Goal: Task Accomplishment & Management: Use online tool/utility

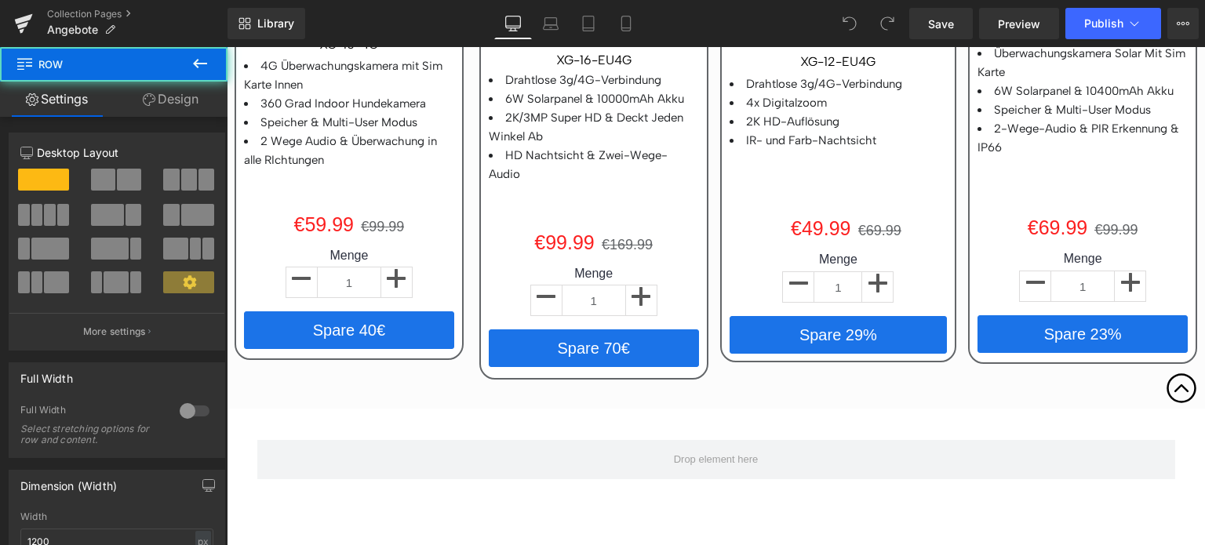
scroll to position [2808, 0]
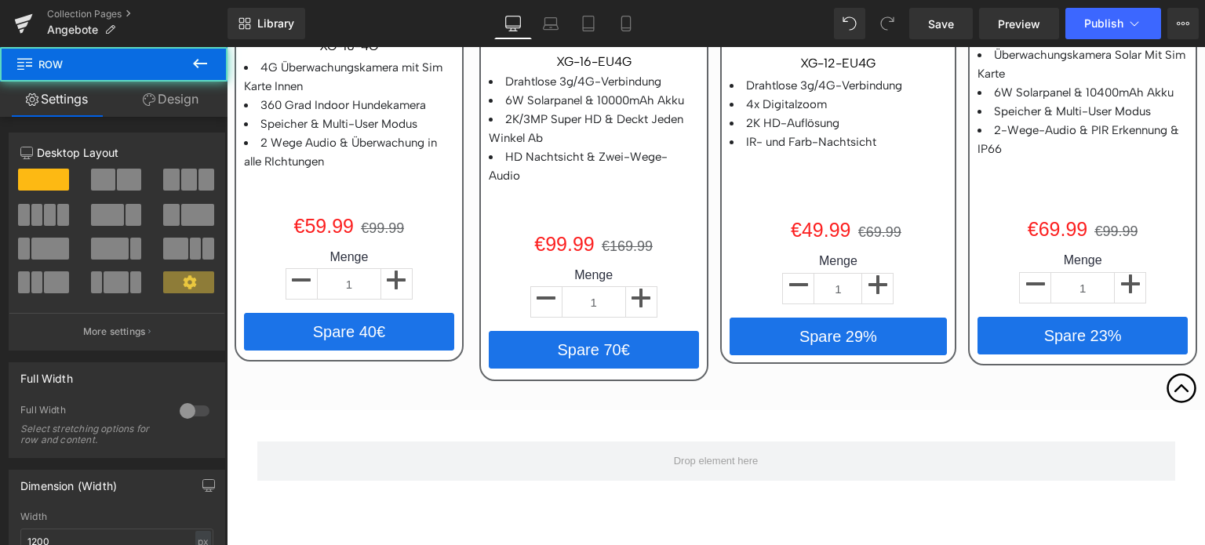
click at [204, 59] on icon at bounding box center [200, 63] width 19 height 19
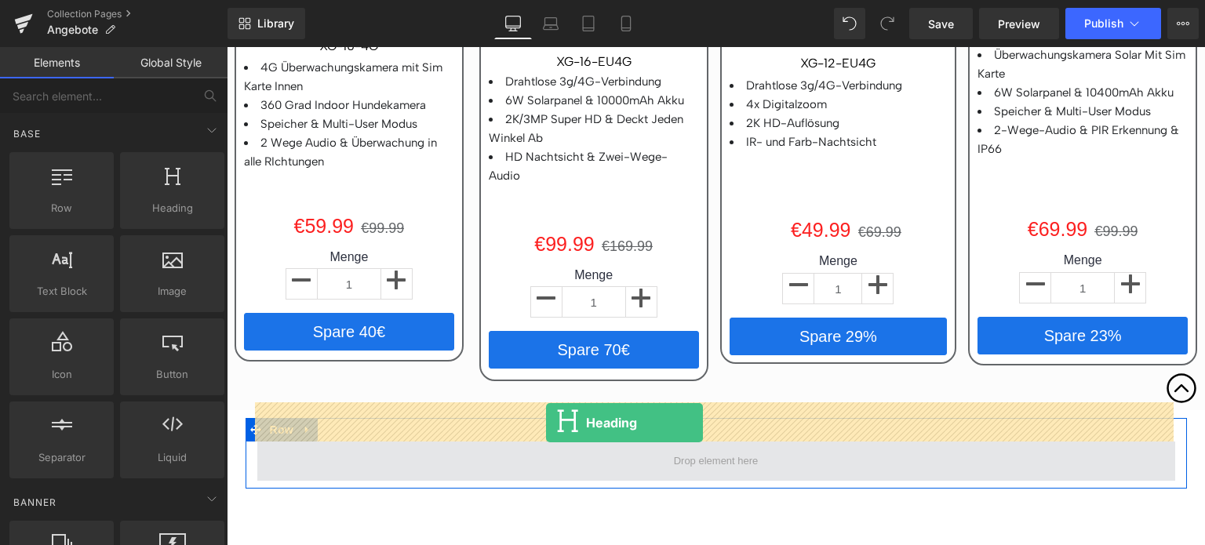
drag, startPoint x: 396, startPoint y: 250, endPoint x: 546, endPoint y: 423, distance: 228.5
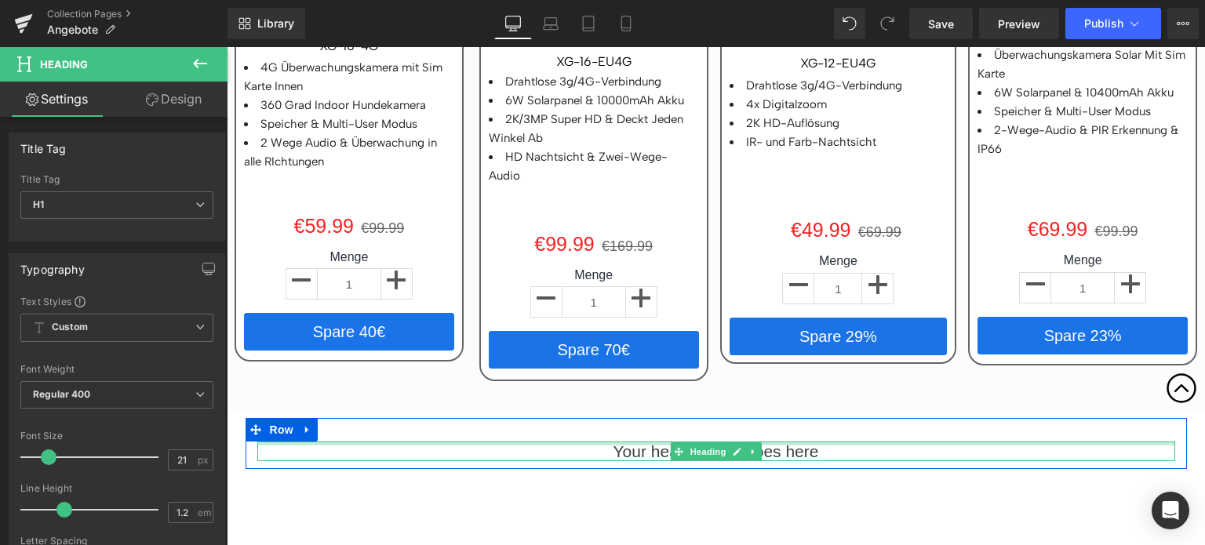
click at [653, 442] on div at bounding box center [716, 444] width 918 height 4
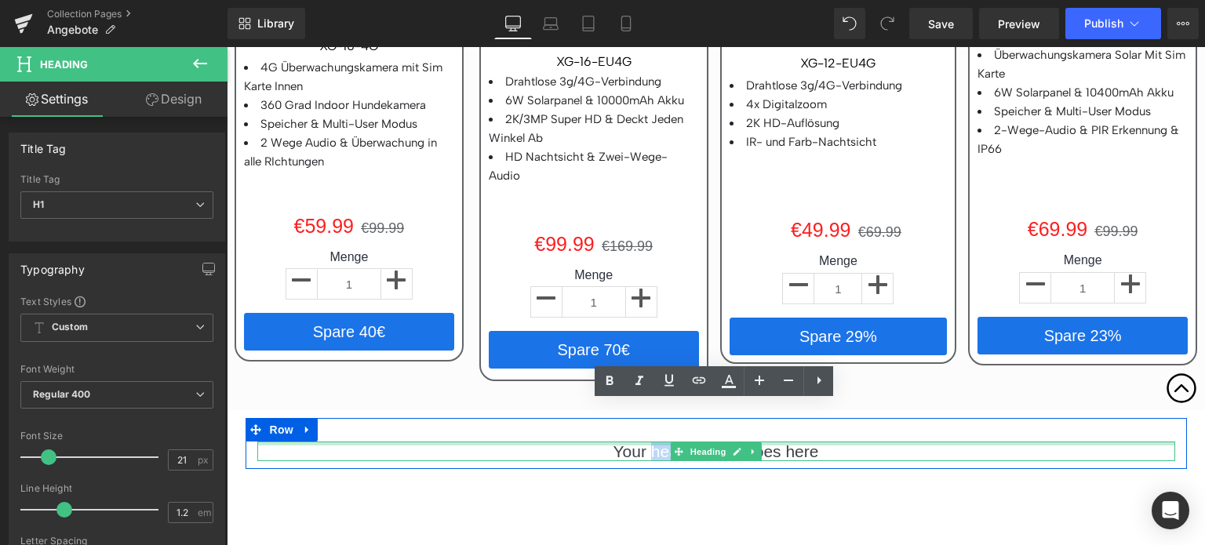
click at [653, 442] on h1 "Your heading text goes here" at bounding box center [716, 452] width 918 height 20
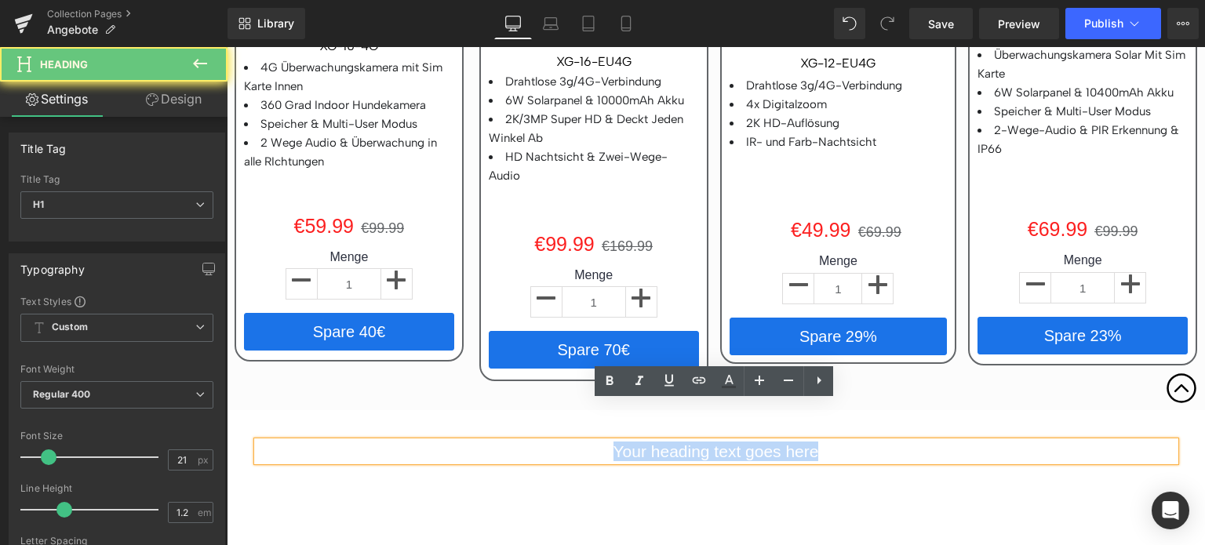
click at [653, 442] on h1 "Your heading text goes here" at bounding box center [716, 452] width 918 height 20
paste div
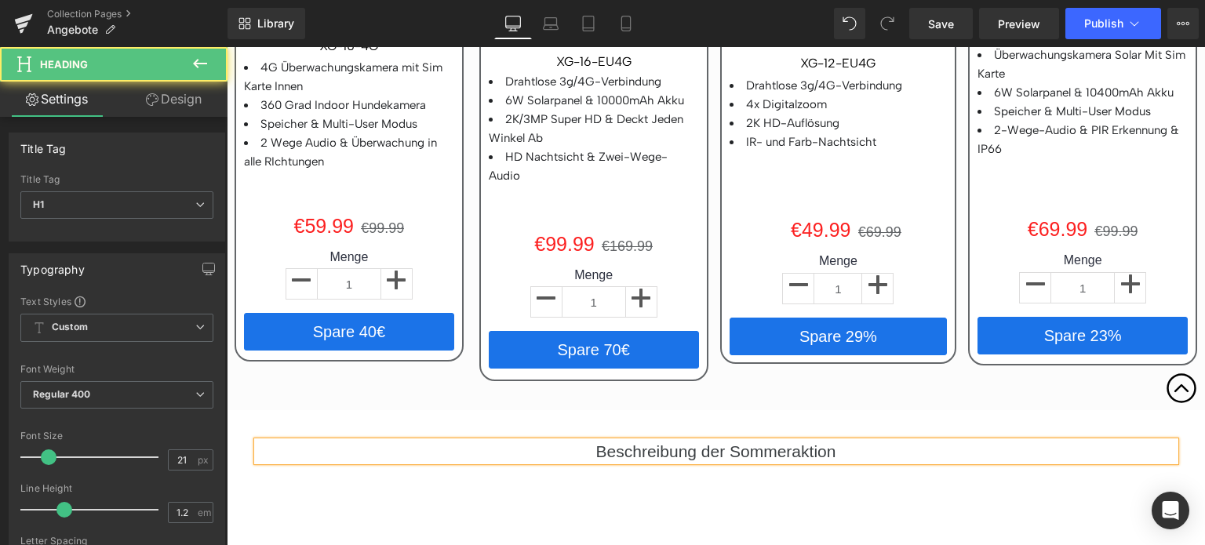
click at [624, 442] on div "Beschreibung der Sommeraktion" at bounding box center [716, 452] width 918 height 20
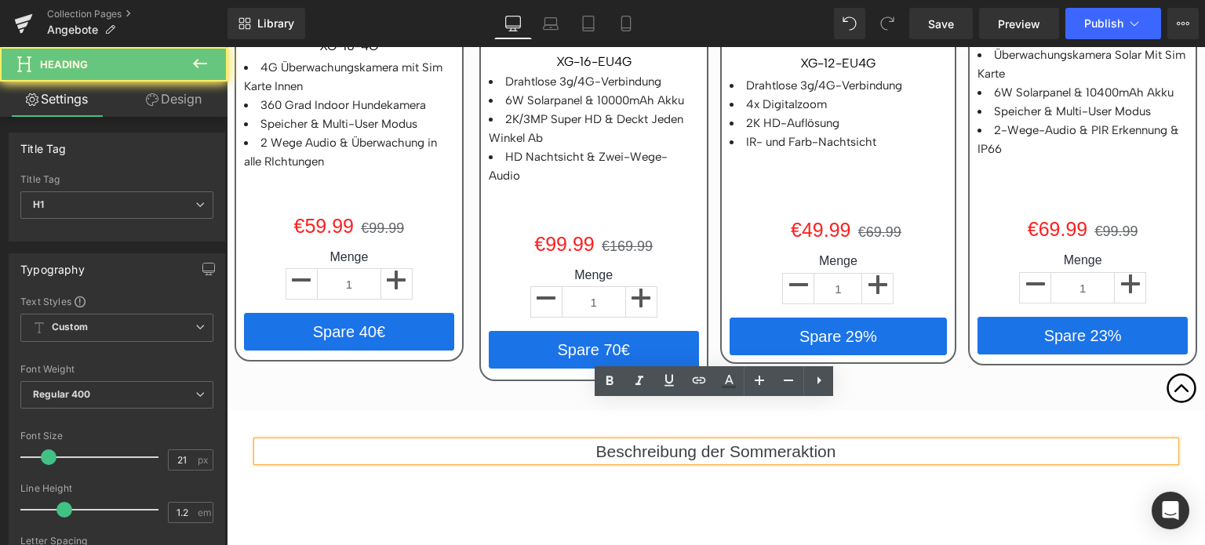
click at [625, 442] on h1 "Beschreibung der Sommeraktion" at bounding box center [716, 452] width 918 height 20
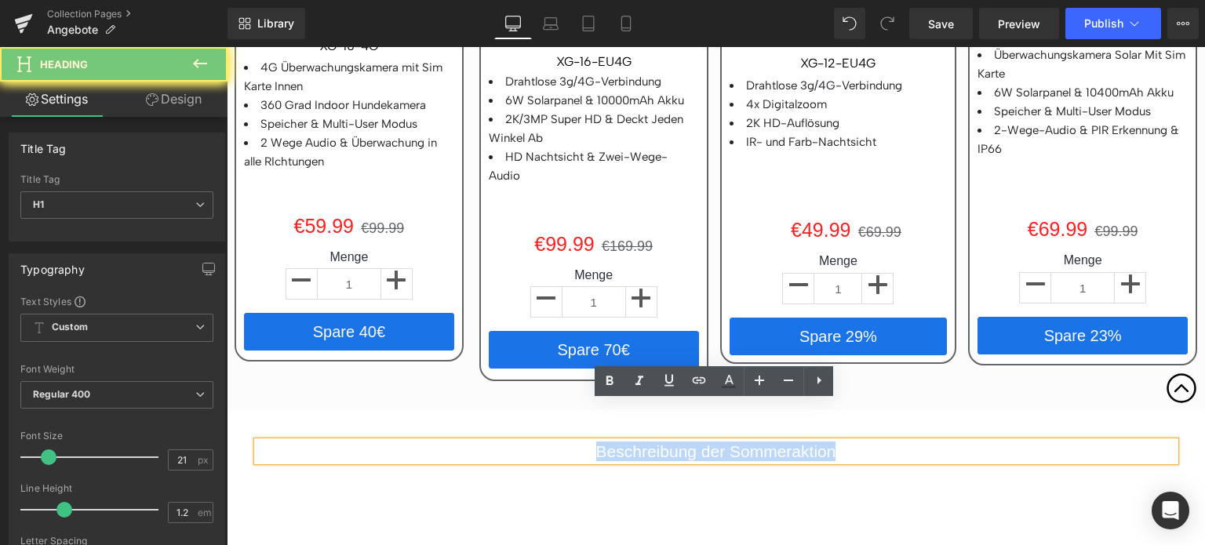
click at [625, 442] on h1 "Beschreibung der Sommeraktion" at bounding box center [716, 452] width 918 height 20
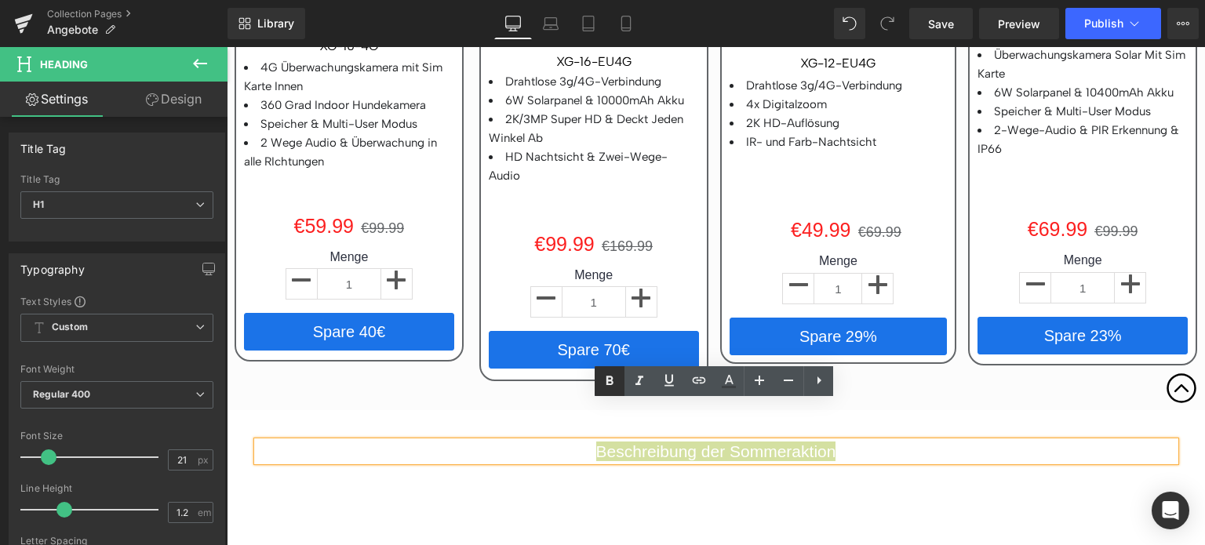
click at [609, 383] on icon at bounding box center [609, 381] width 19 height 19
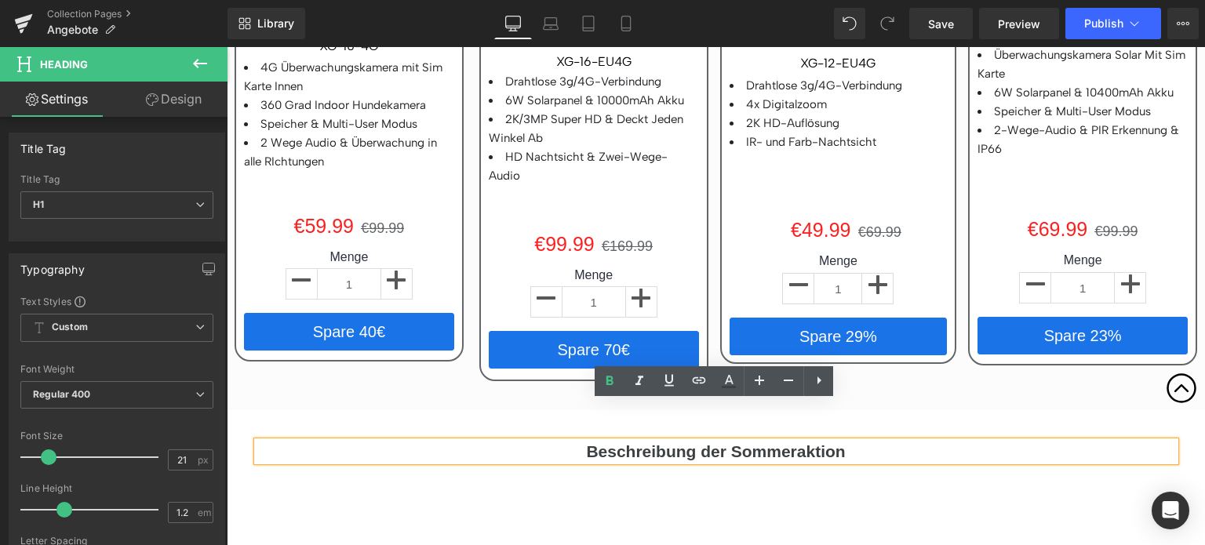
click at [618, 442] on strong "Beschreibung der Sommeraktion" at bounding box center [715, 451] width 259 height 18
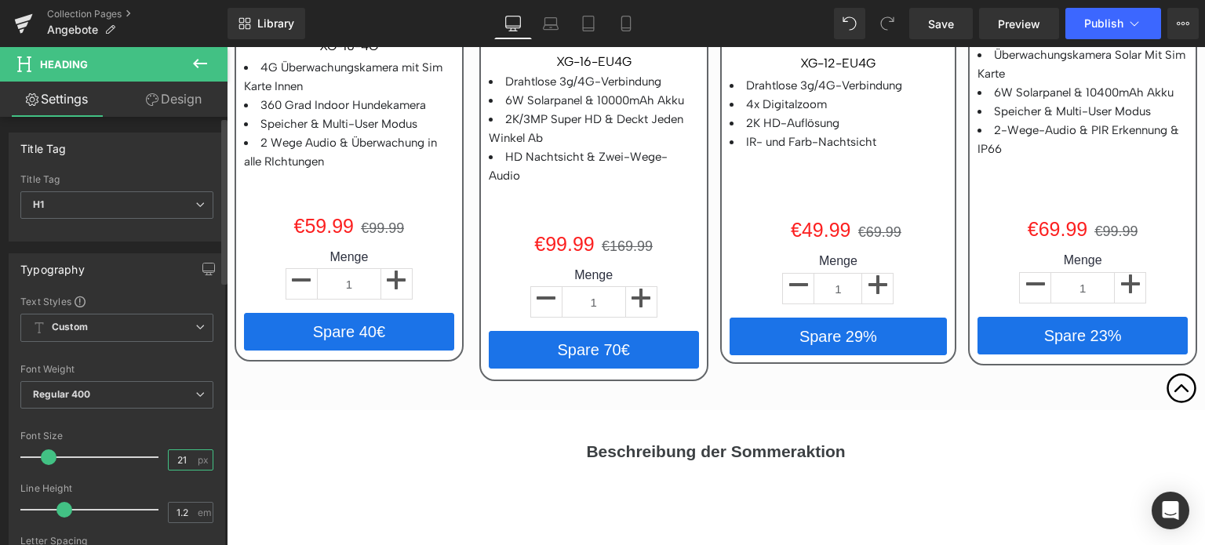
click at [176, 459] on input "21" at bounding box center [182, 460] width 27 height 20
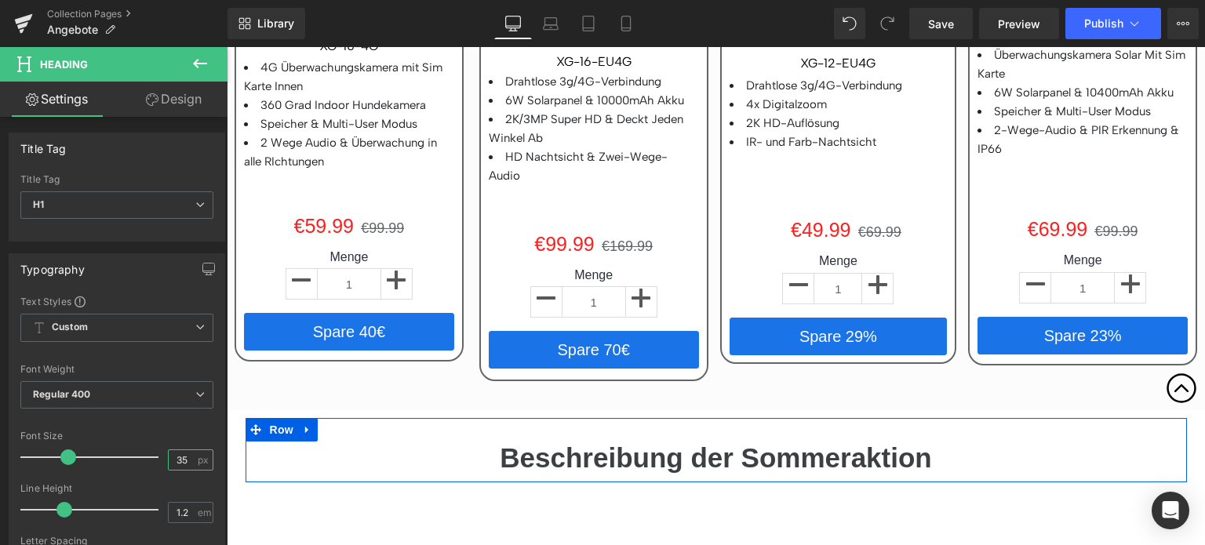
click at [227, 47] on div at bounding box center [227, 47] width 0 height 0
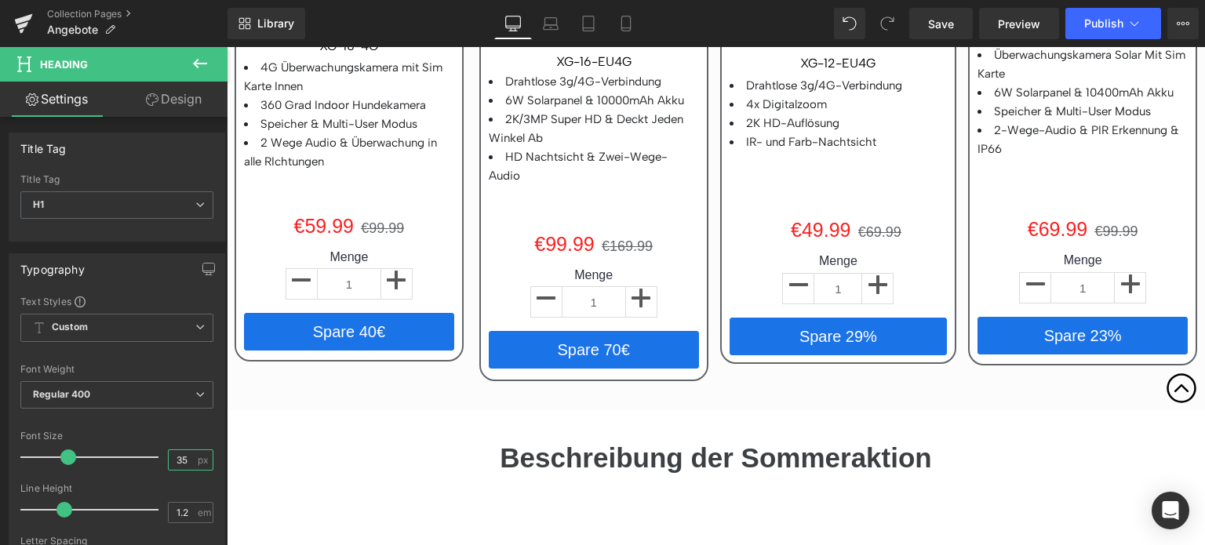
type input "35"
click at [197, 70] on icon at bounding box center [200, 63] width 19 height 19
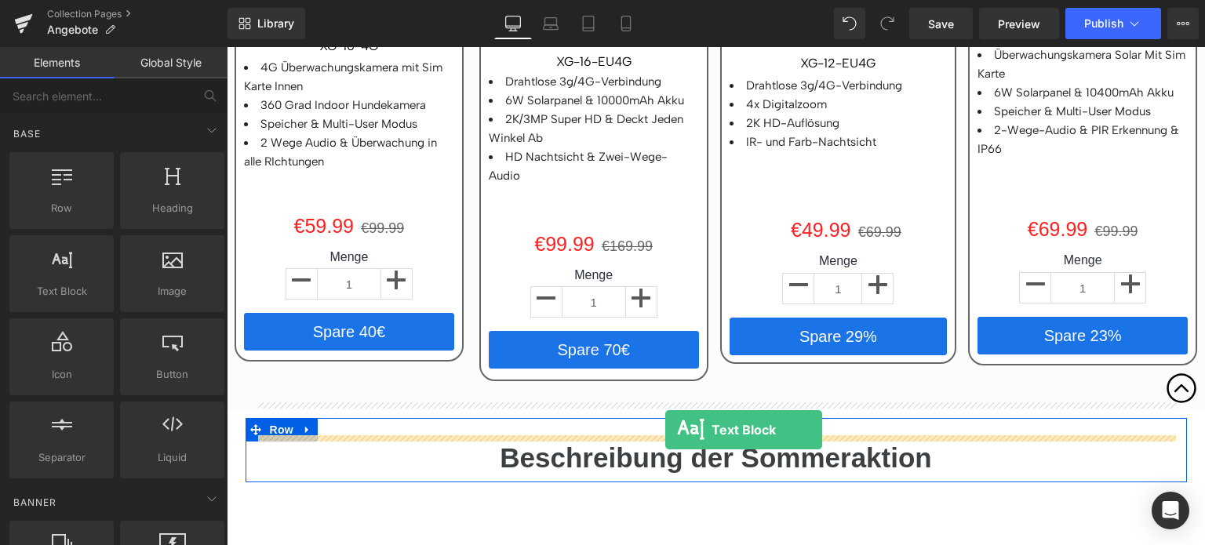
drag, startPoint x: 296, startPoint y: 329, endPoint x: 665, endPoint y: 430, distance: 382.8
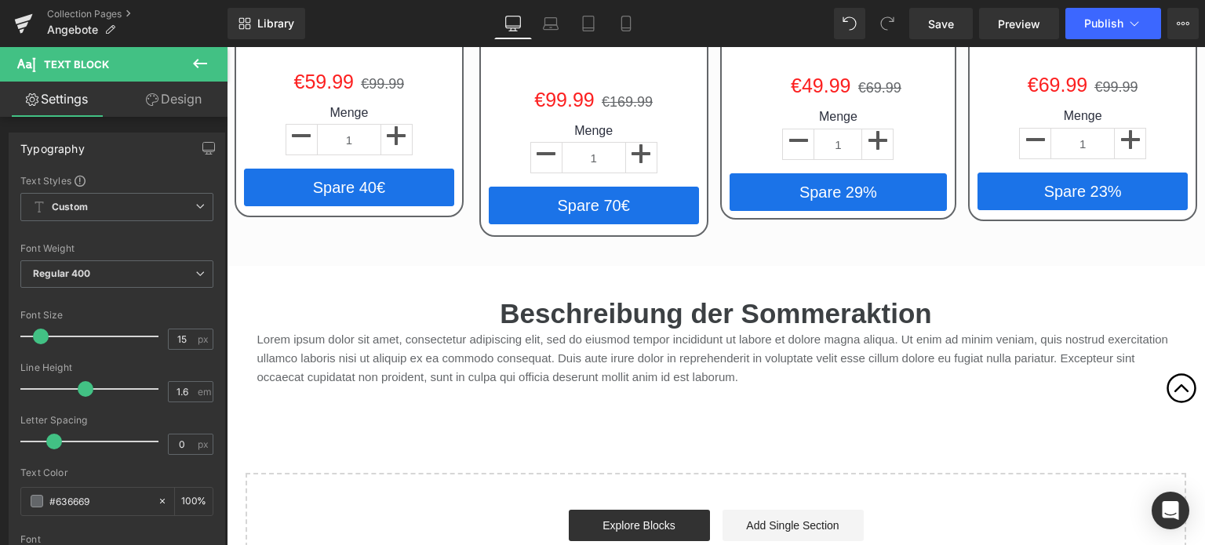
scroll to position [2965, 0]
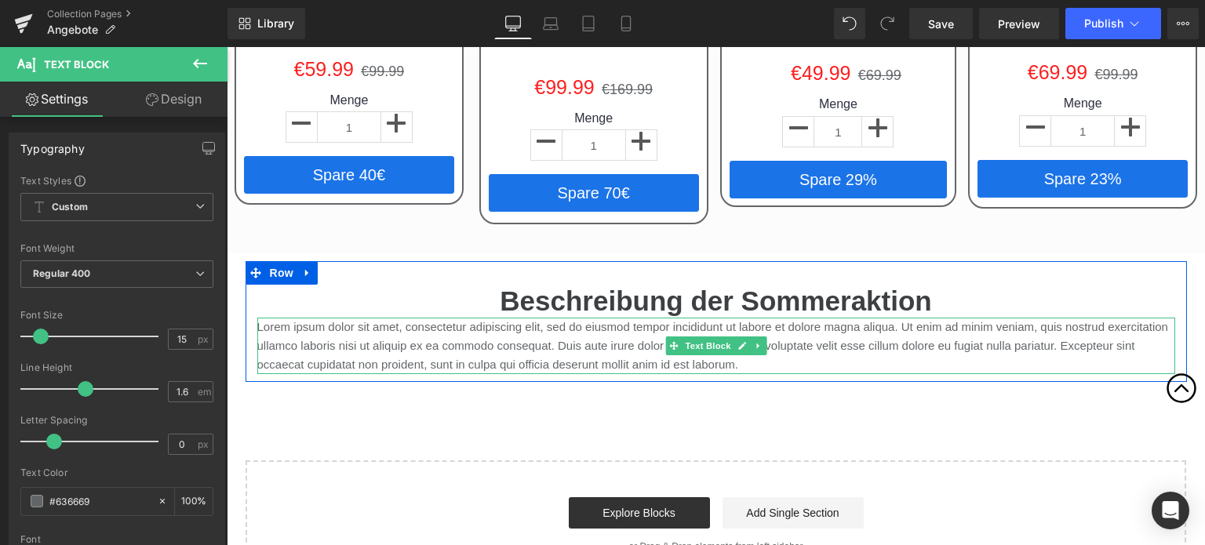
click at [394, 318] on p "Lorem ipsum dolor sit amet, consectetur adipiscing elit, sed do eiusmod tempor …" at bounding box center [716, 346] width 918 height 56
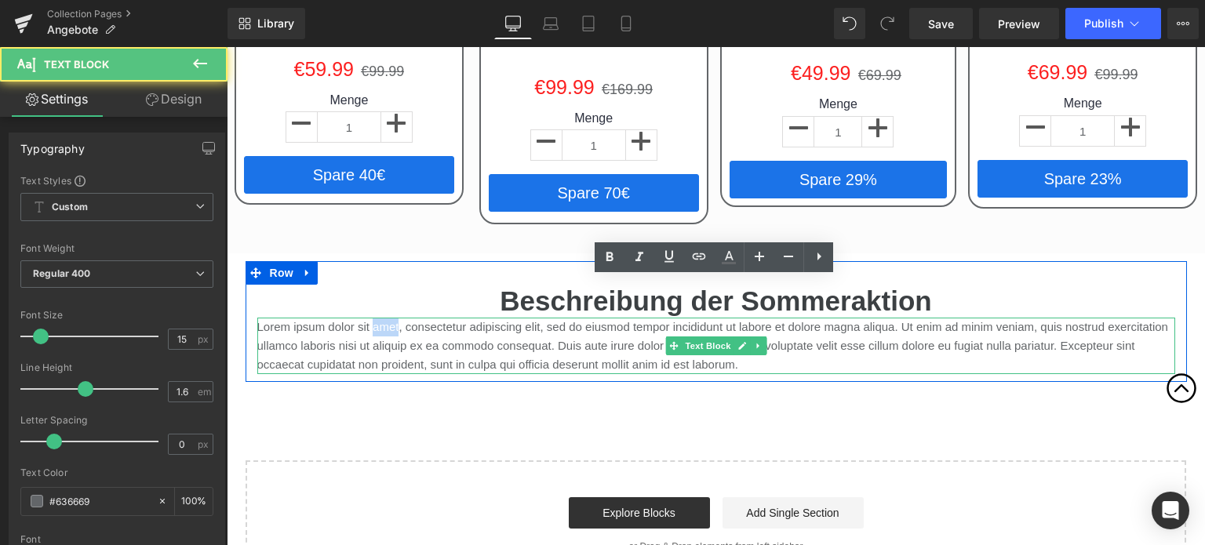
click at [394, 318] on p "Lorem ipsum dolor sit amet, consectetur adipiscing elit, sed do eiusmod tempor …" at bounding box center [716, 346] width 918 height 56
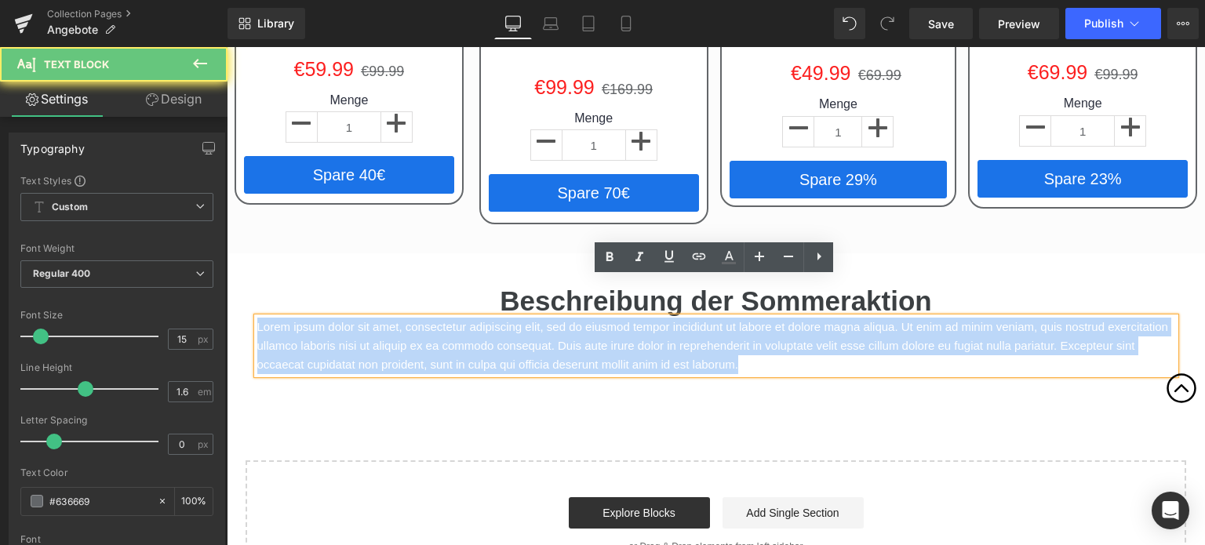
click at [394, 318] on p "Lorem ipsum dolor sit amet, consectetur adipiscing elit, sed do eiusmod tempor …" at bounding box center [716, 346] width 918 height 56
paste div
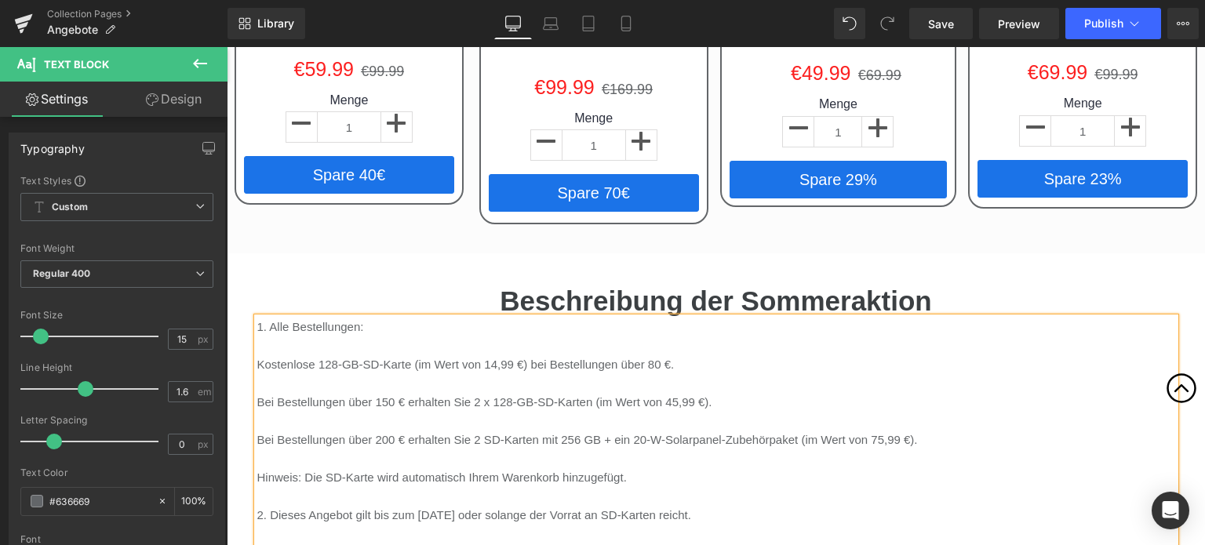
click at [418, 336] on p at bounding box center [716, 345] width 918 height 19
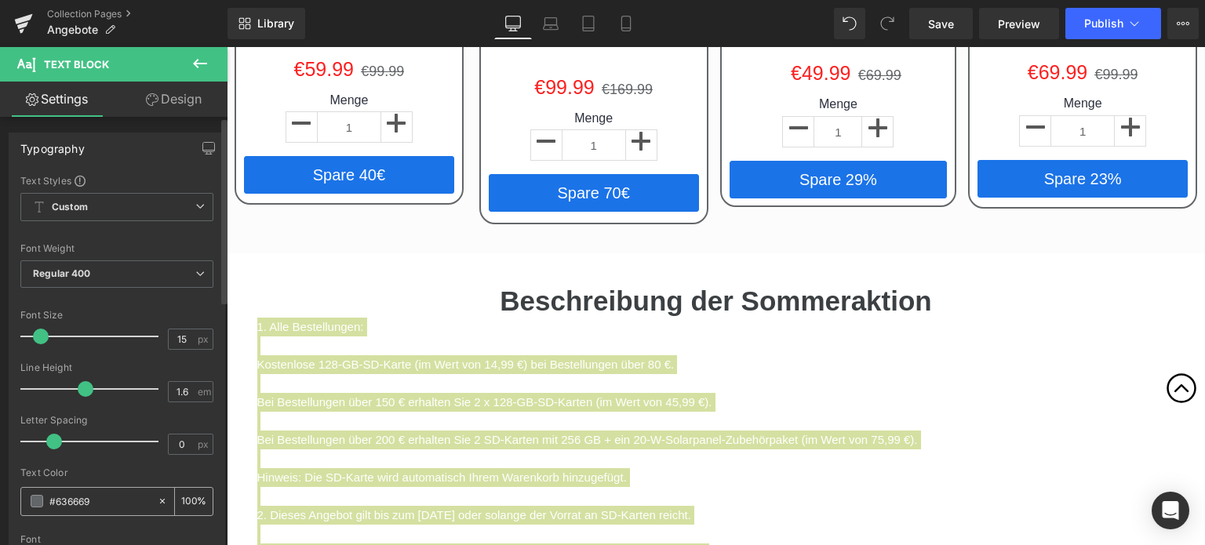
click at [100, 504] on input "#636669" at bounding box center [99, 501] width 100 height 17
type input "1"
type input "0"
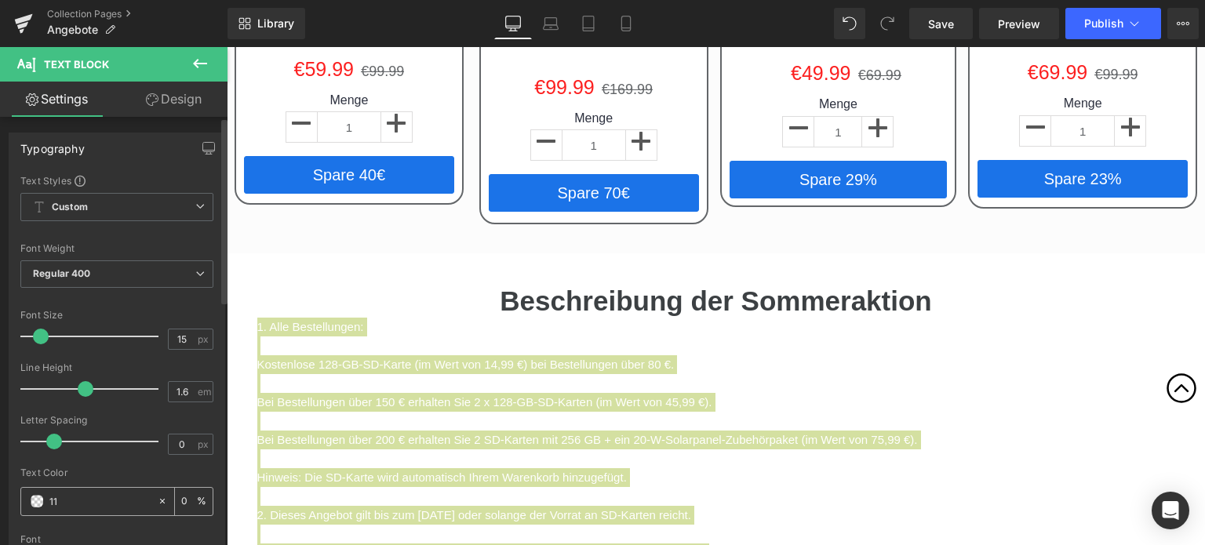
type input "111"
type input "100"
type input "1111"
type input "7"
click at [107, 482] on div "Text Color #111111 7 %" at bounding box center [116, 500] width 193 height 67
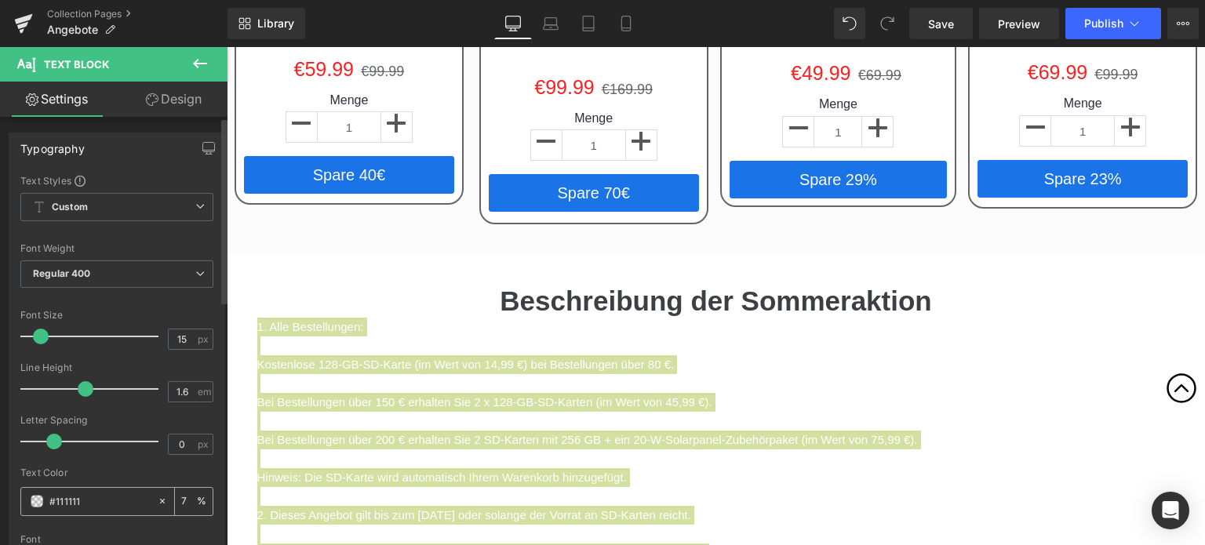
click at [98, 500] on input "#111111" at bounding box center [99, 501] width 100 height 17
type input "1"
type input "0"
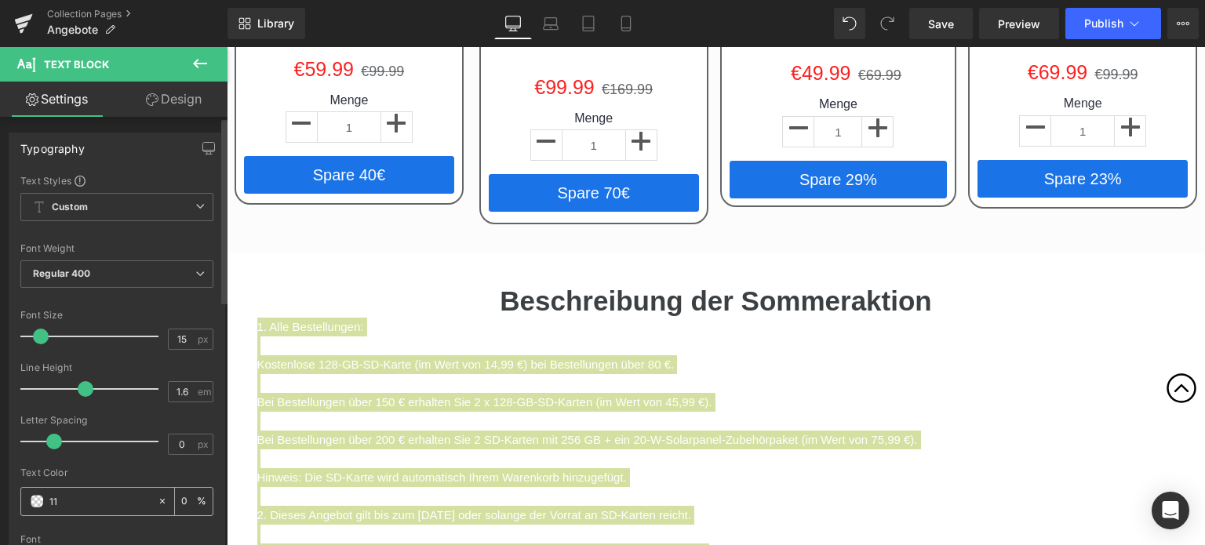
type input "111"
type input "100"
type input "111"
click at [110, 479] on div "Text Color 111 100 %" at bounding box center [116, 500] width 193 height 67
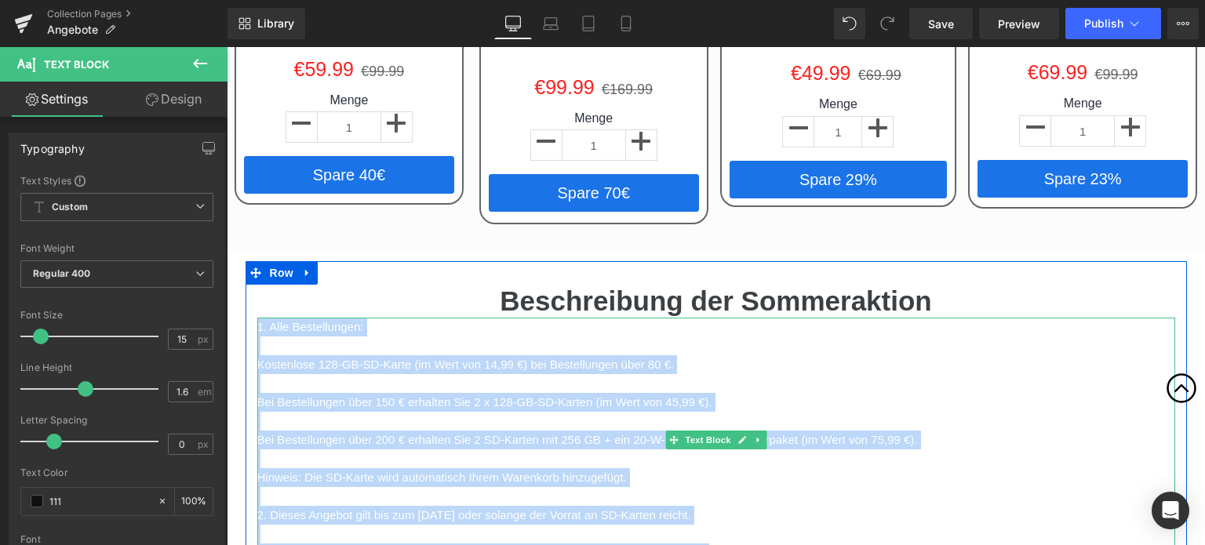
click at [551, 412] on p at bounding box center [716, 421] width 918 height 19
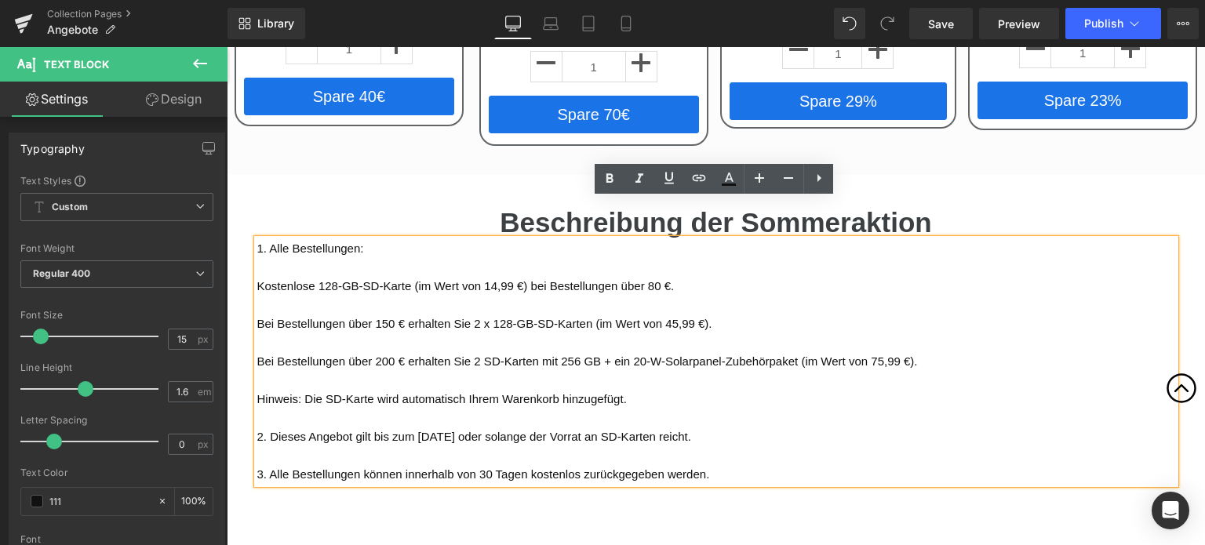
scroll to position [3043, 0]
click at [684, 296] on p at bounding box center [716, 305] width 918 height 19
drag, startPoint x: 411, startPoint y: 144, endPoint x: 431, endPoint y: 159, distance: 25.7
click at [411, 183] on div "Beschreibung der Sommeraktion Heading 1. Alle Bestellungen: Kostenlose 128-GB-S…" at bounding box center [715, 337] width 941 height 309
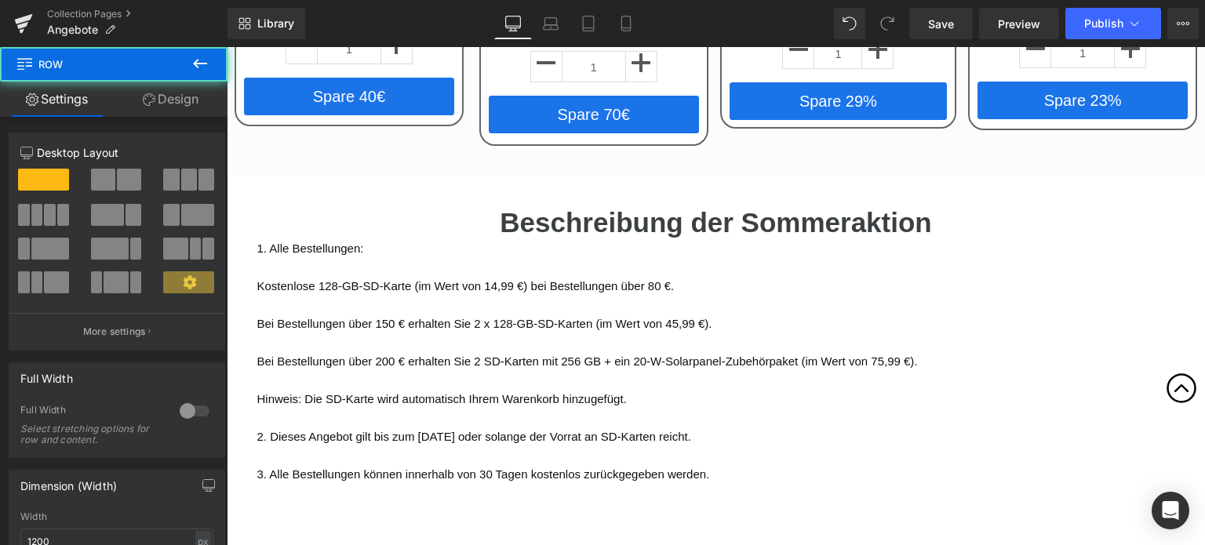
click at [431, 239] on p "1. Alle Bestellungen:" at bounding box center [716, 248] width 918 height 19
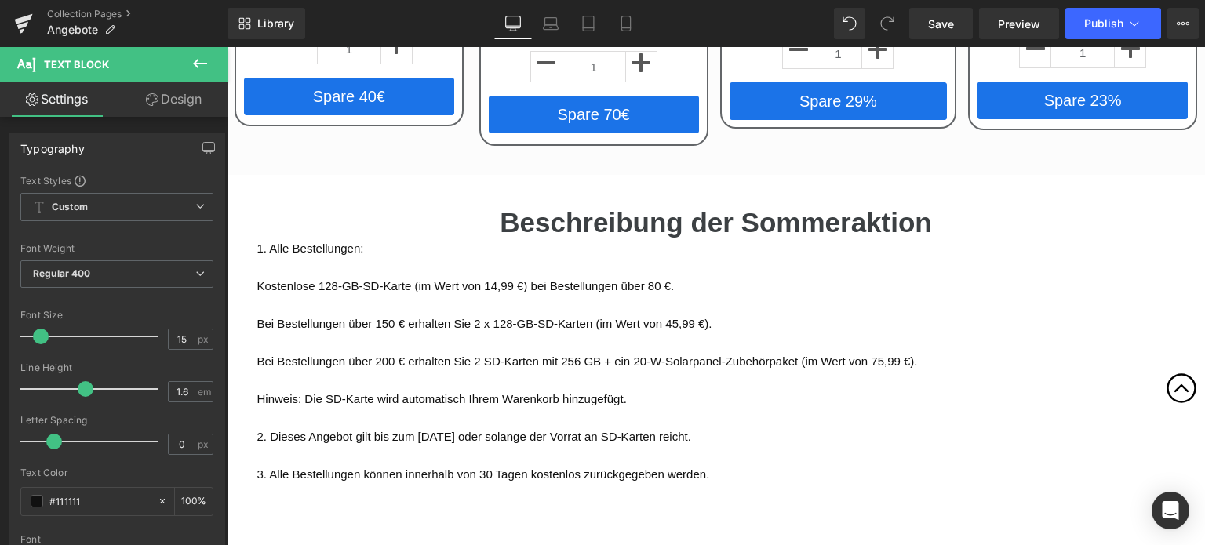
drag, startPoint x: 188, startPoint y: 100, endPoint x: 115, endPoint y: 173, distance: 104.3
click at [188, 99] on link "Design" at bounding box center [174, 99] width 114 height 35
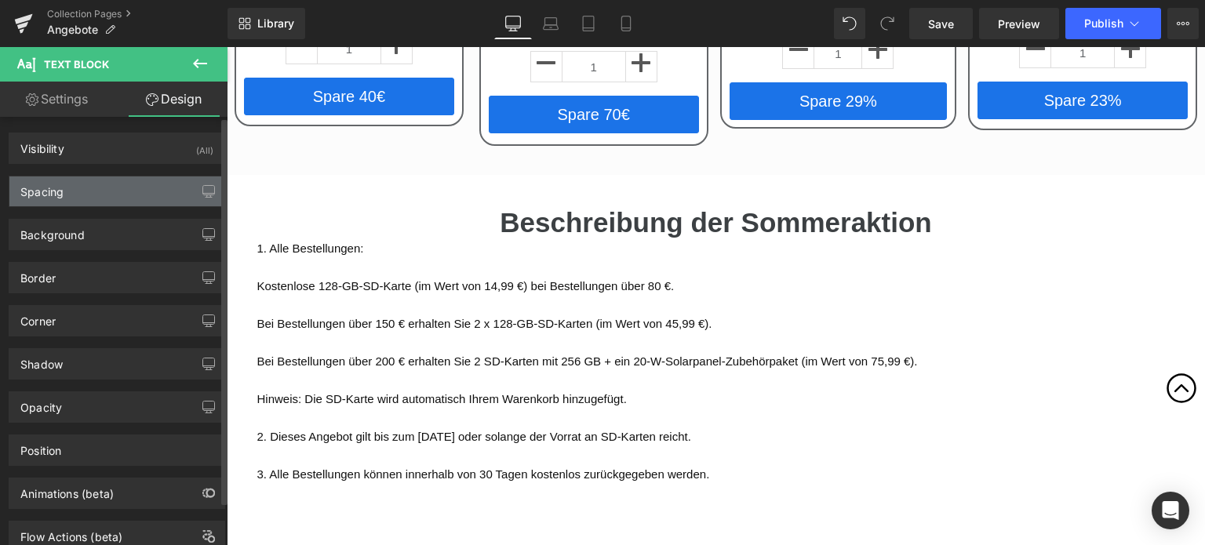
type input "0"
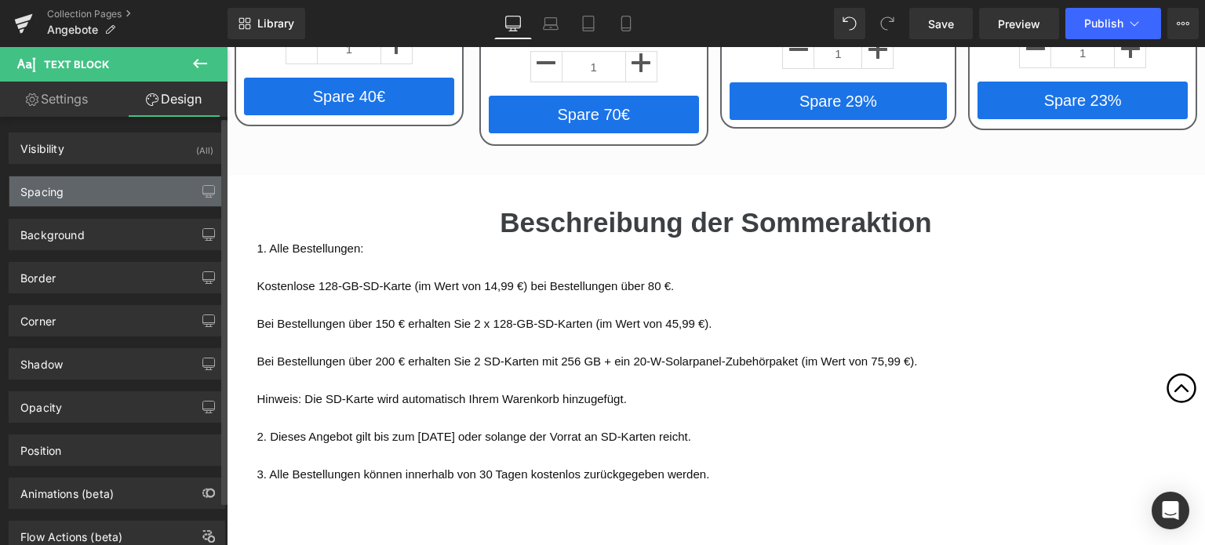
type input "0"
click at [104, 185] on div "Spacing" at bounding box center [116, 191] width 215 height 30
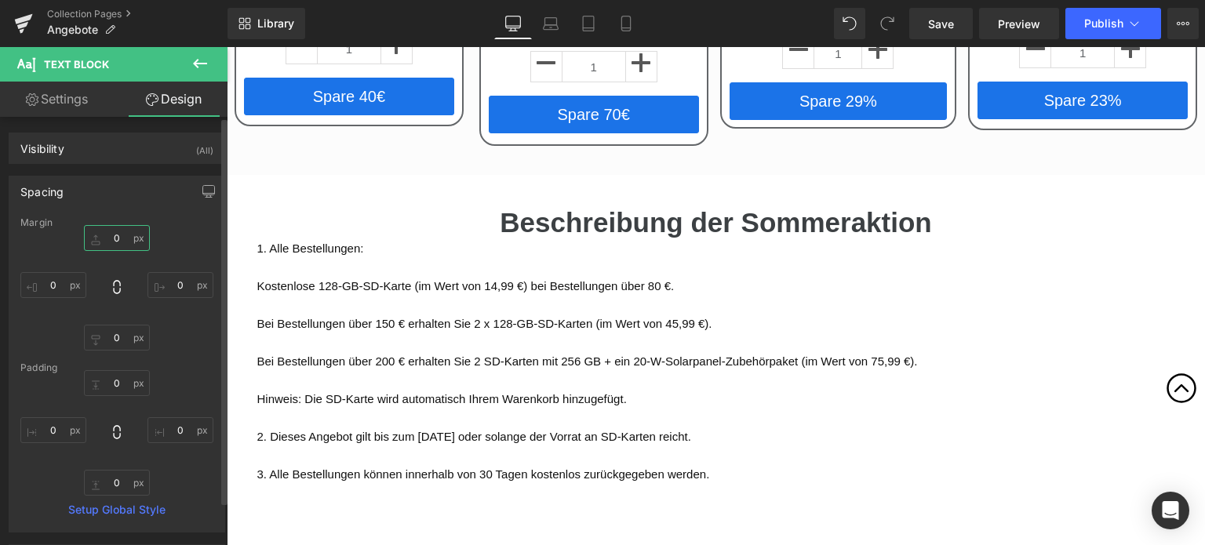
click at [119, 235] on input "0" at bounding box center [117, 238] width 66 height 26
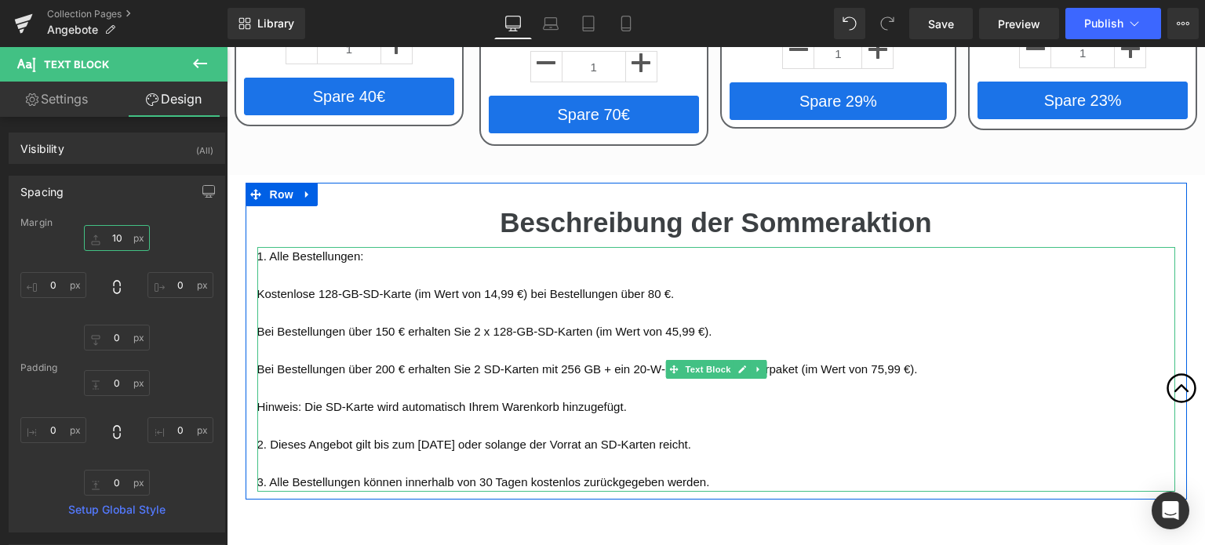
type input "1"
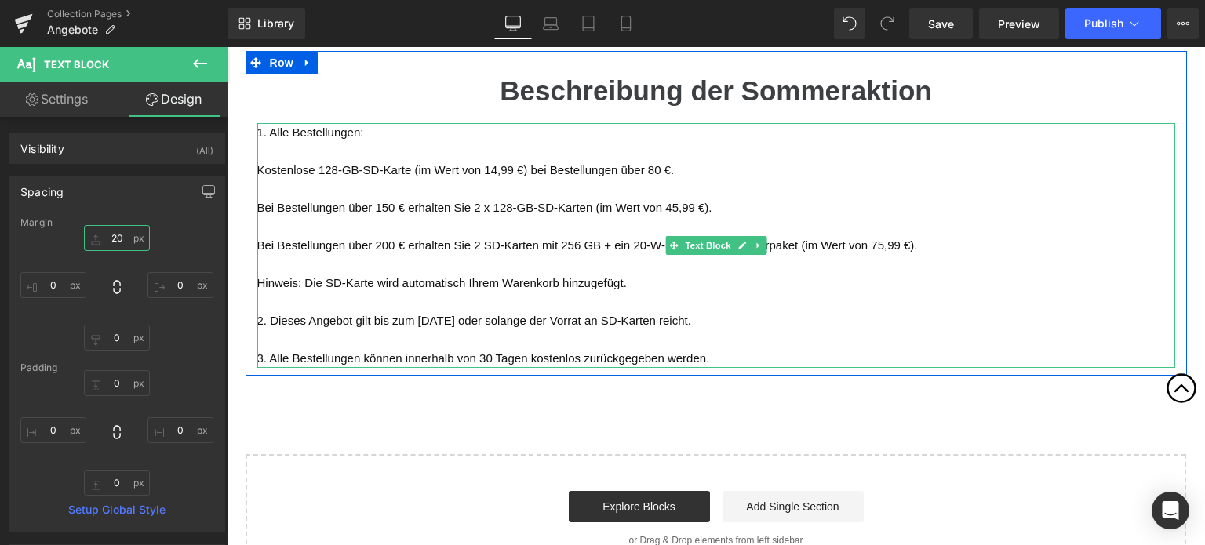
scroll to position [3200, 0]
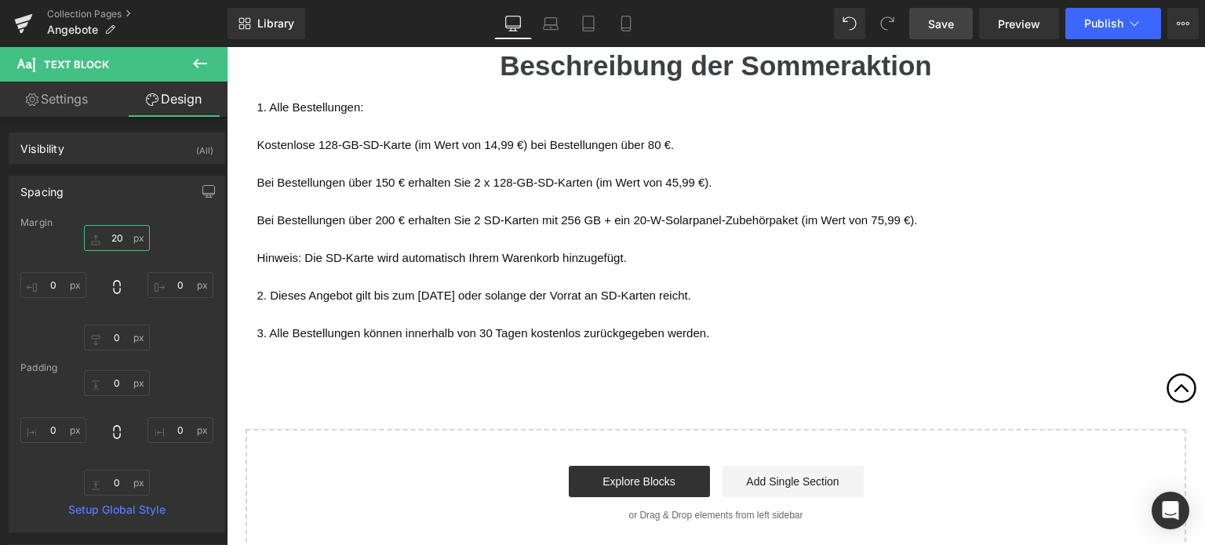
type input "20"
drag, startPoint x: 935, startPoint y: 33, endPoint x: 661, endPoint y: 124, distance: 288.4
click at [935, 33] on link "Save" at bounding box center [941, 23] width 64 height 31
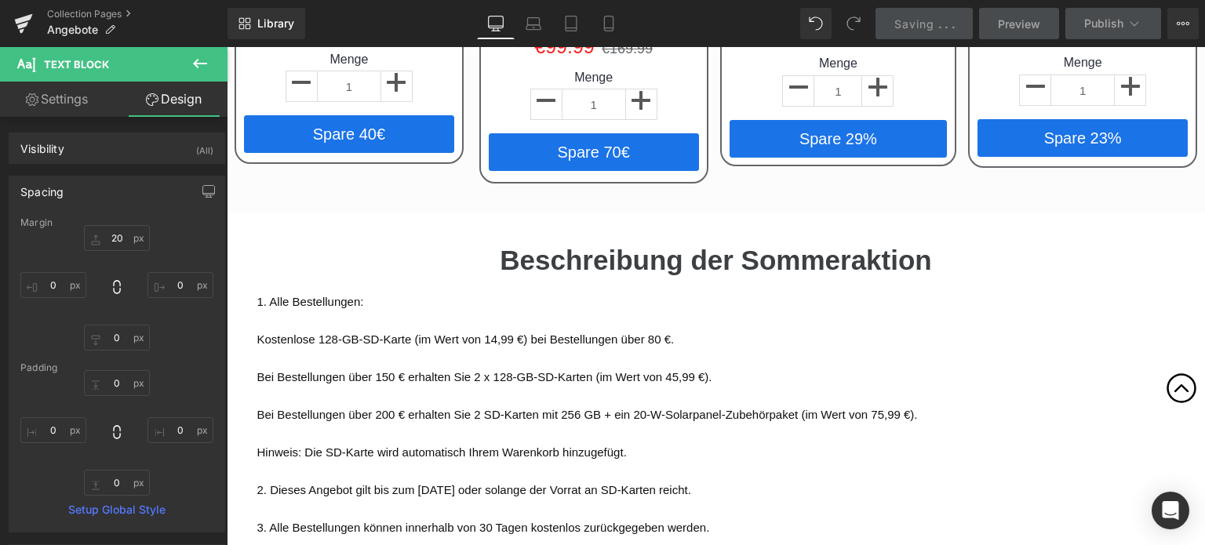
scroll to position [3043, 0]
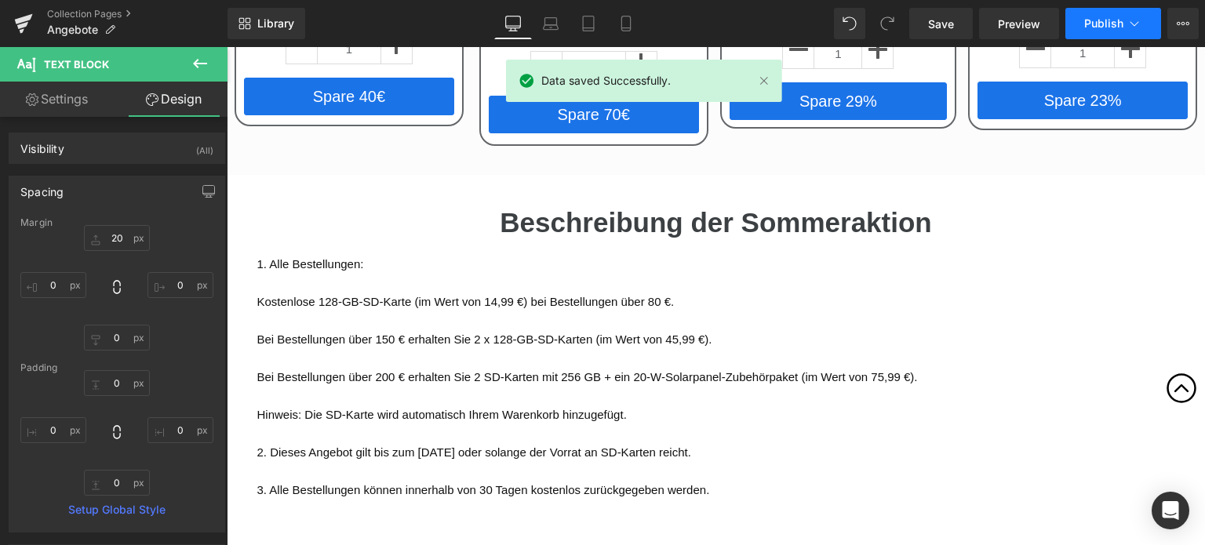
click at [1098, 26] on span "Publish" at bounding box center [1103, 23] width 39 height 13
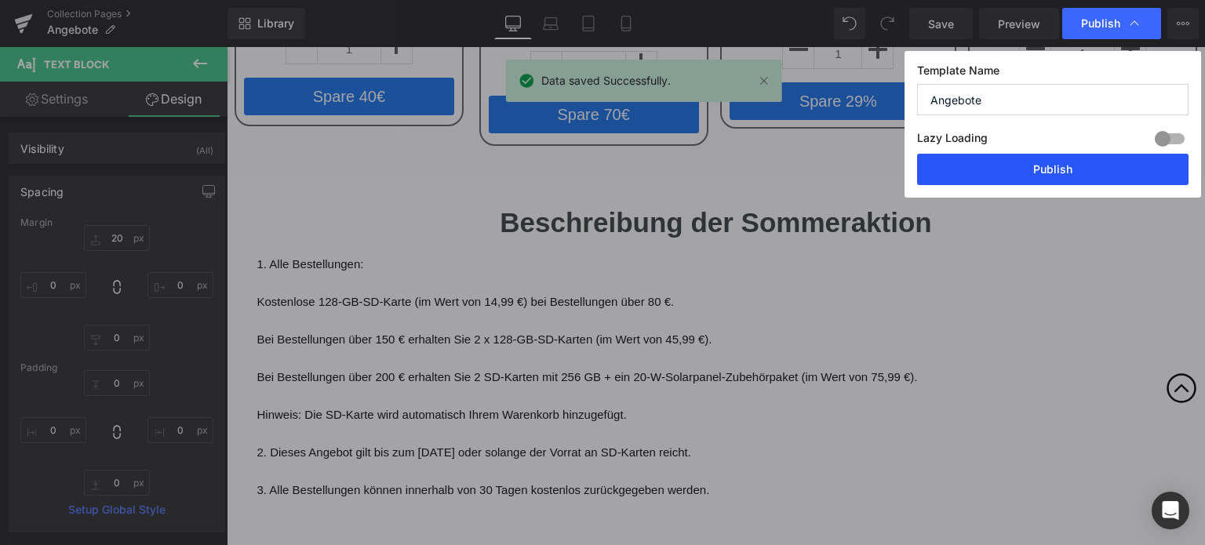
drag, startPoint x: 1026, startPoint y: 158, endPoint x: 406, endPoint y: 62, distance: 626.9
click at [1026, 158] on button "Publish" at bounding box center [1052, 169] width 271 height 31
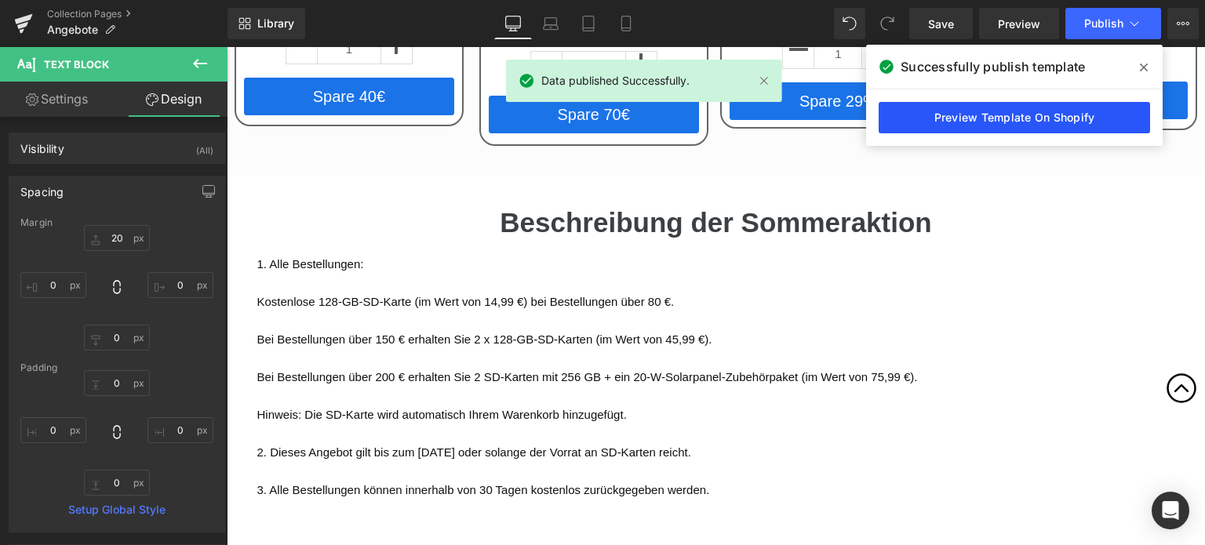
click at [979, 112] on link "Preview Template On Shopify" at bounding box center [1013, 117] width 271 height 31
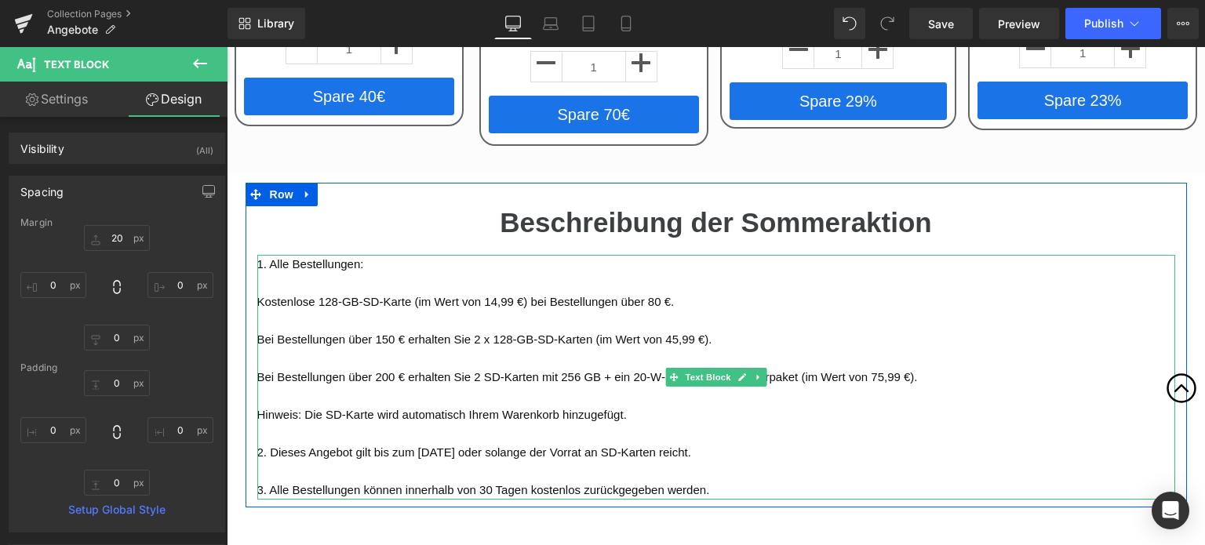
click at [364, 293] on p "Kostenlose 128-GB-SD-Karte (im Wert von 14,99 €) bei Bestellungen über 80 €." at bounding box center [716, 302] width 918 height 19
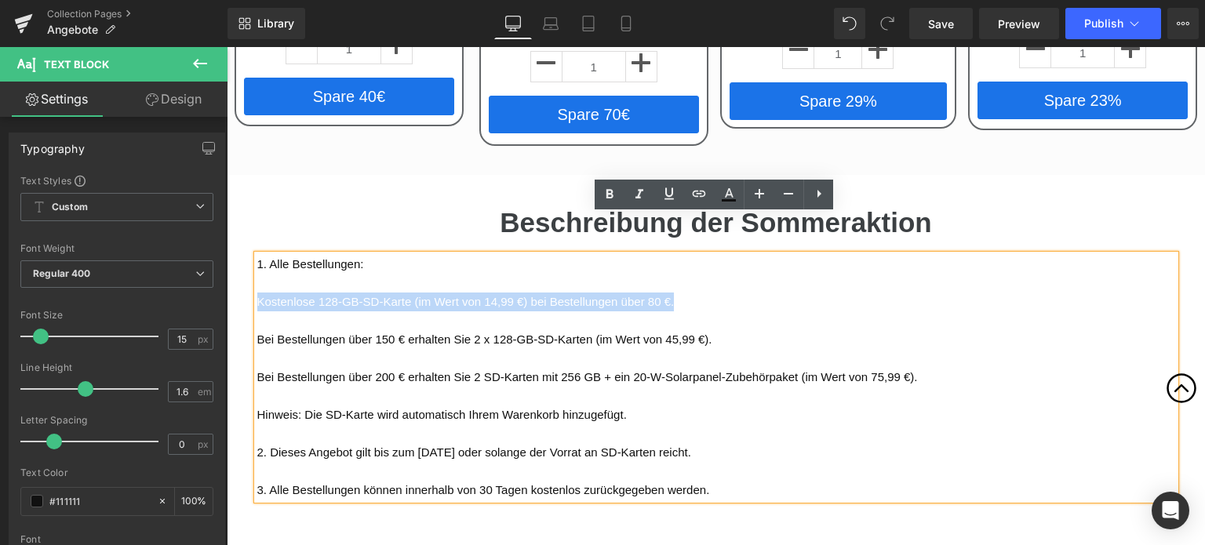
drag, startPoint x: 668, startPoint y: 253, endPoint x: 257, endPoint y: 260, distance: 411.0
click at [257, 293] on p "Kostenlose 128-GB-SD-Karte (im Wert von 14,99 €) bei Bestellungen über 80 €." at bounding box center [716, 302] width 918 height 19
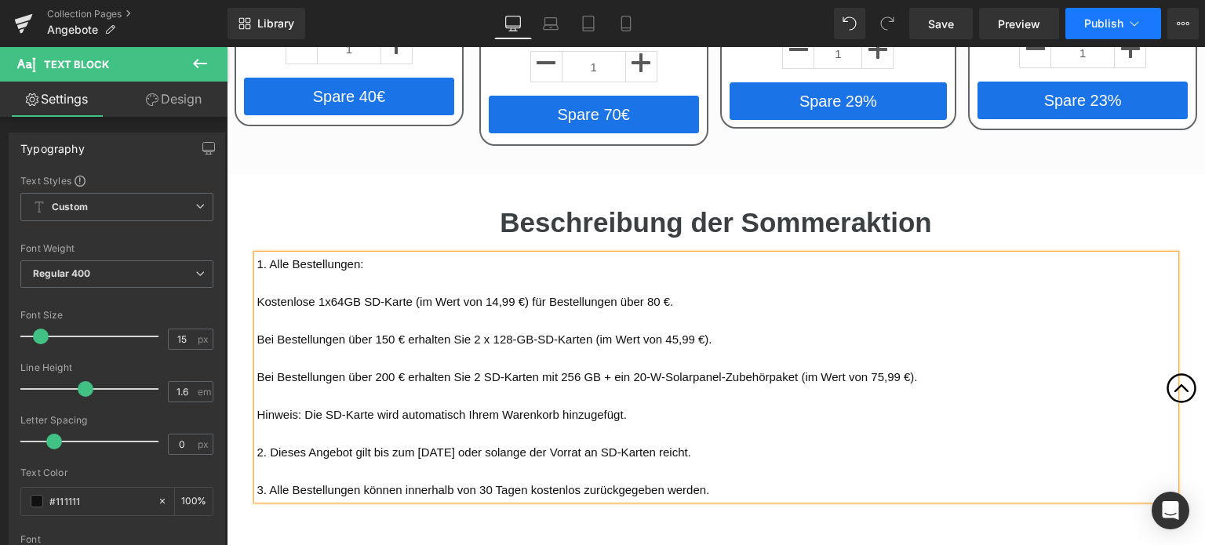
click at [1111, 16] on button "Publish" at bounding box center [1113, 23] width 96 height 31
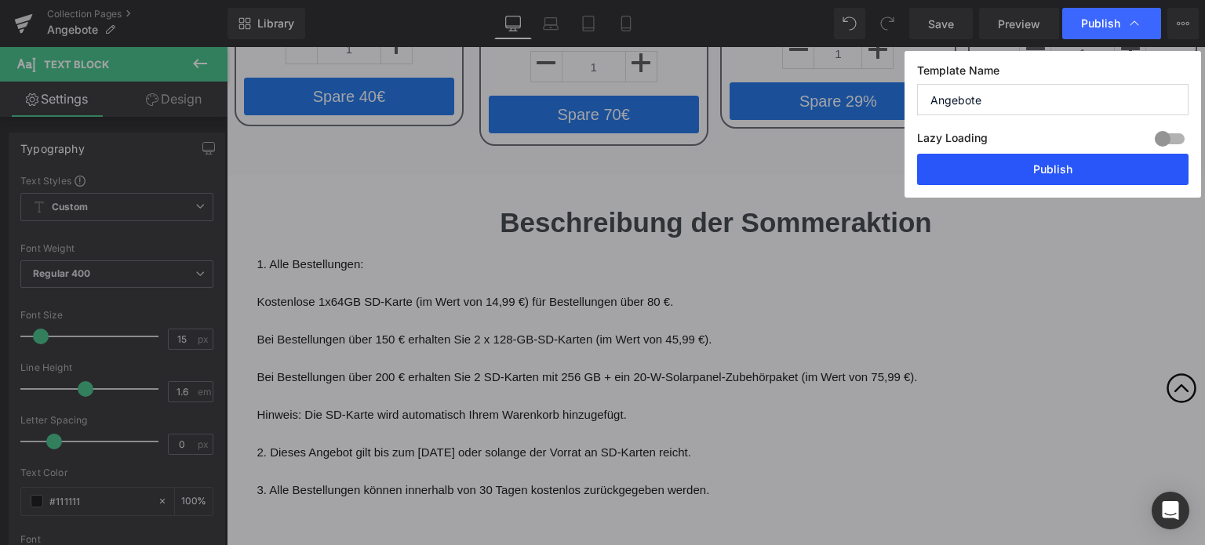
click at [1046, 176] on button "Publish" at bounding box center [1052, 169] width 271 height 31
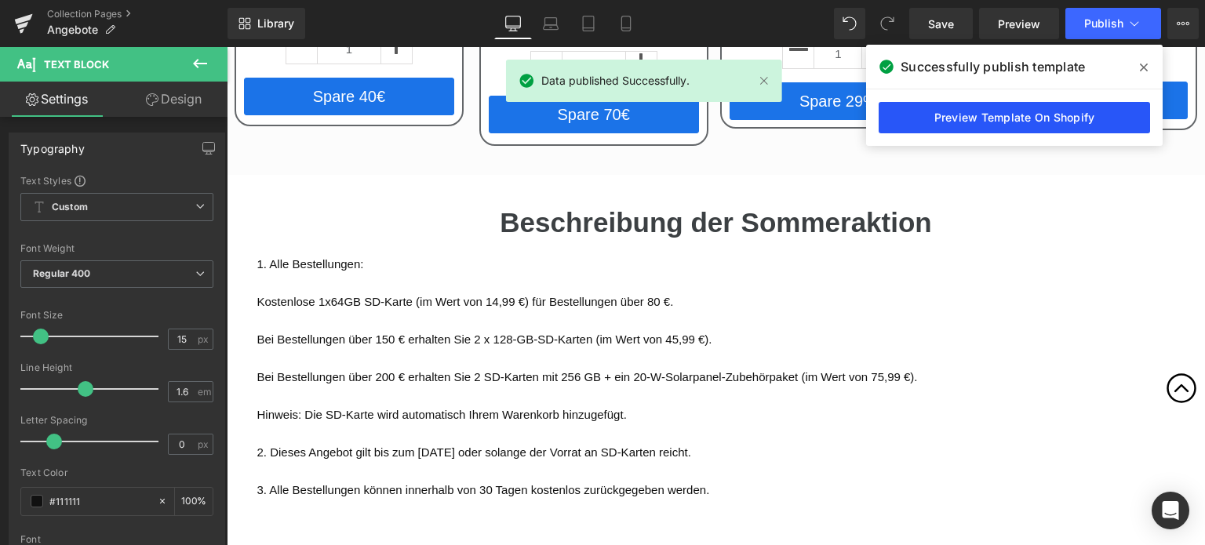
click at [1051, 129] on link "Preview Template On Shopify" at bounding box center [1013, 117] width 271 height 31
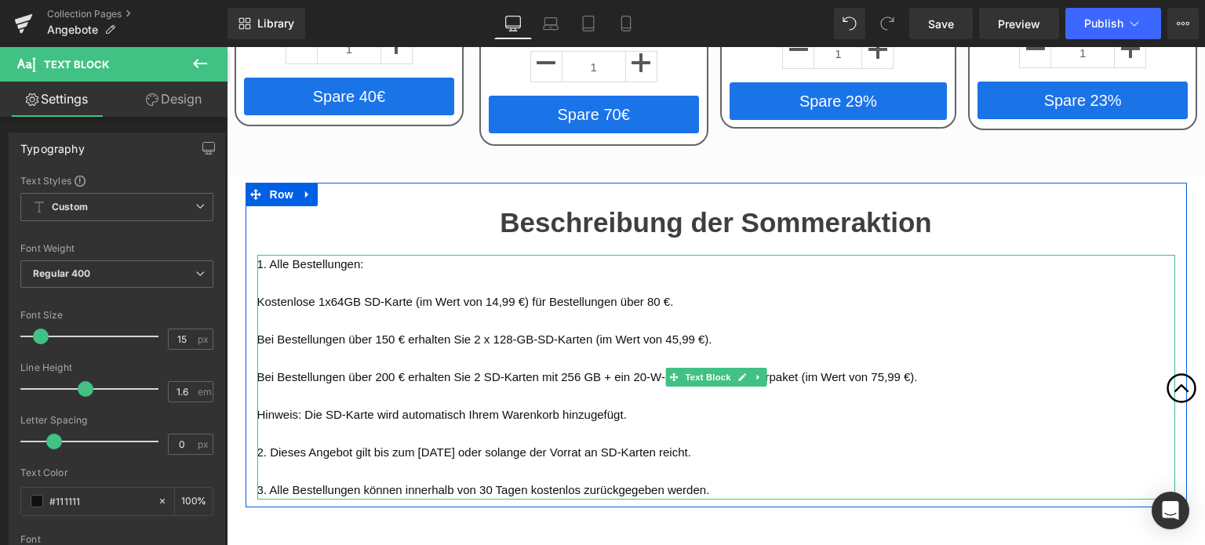
drag, startPoint x: 323, startPoint y: 334, endPoint x: 299, endPoint y: 333, distance: 24.4
click at [323, 368] on p "Bei Bestellungen über 200 € erhalten Sie 2 SD-Karten mit 256 GB + ein 20-W-Sola…" at bounding box center [716, 377] width 918 height 19
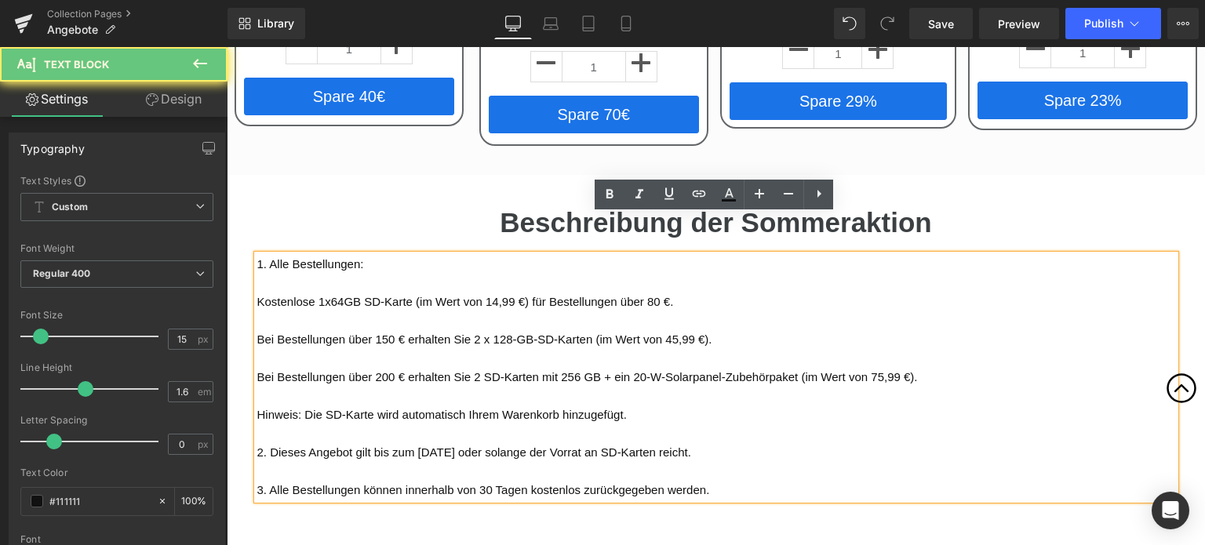
click at [299, 368] on p "Bei Bestellungen über 200 € erhalten Sie 2 SD-Karten mit 256 GB + ein 20-W-Sola…" at bounding box center [716, 377] width 918 height 19
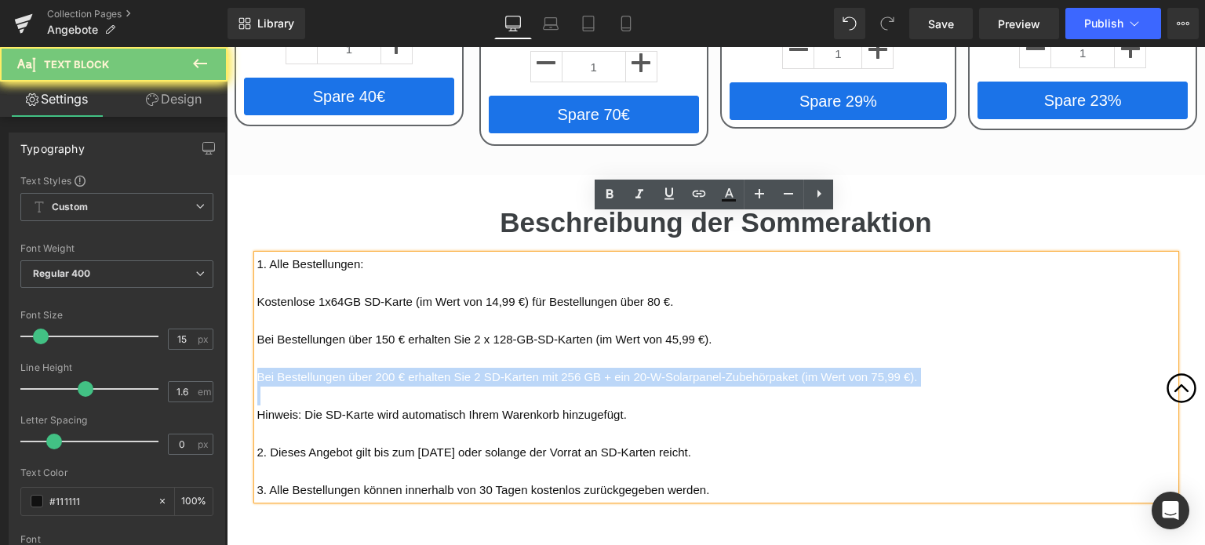
click at [299, 368] on p "Bei Bestellungen über 200 € erhalten Sie 2 SD-Karten mit 256 GB + ein 20-W-Sola…" at bounding box center [716, 377] width 918 height 19
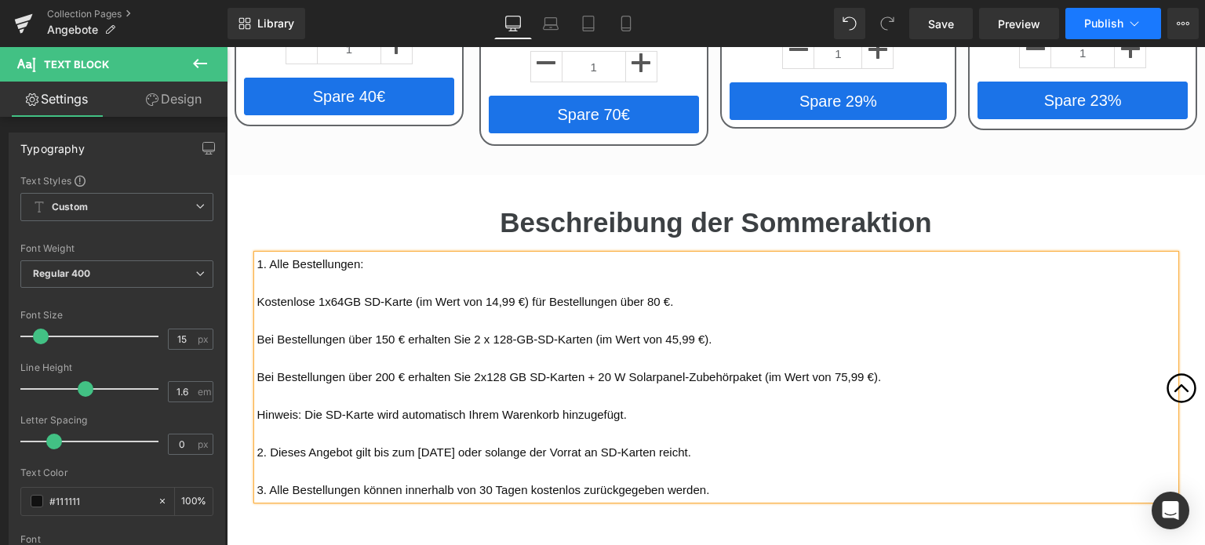
click at [1104, 31] on button "Publish" at bounding box center [1113, 23] width 96 height 31
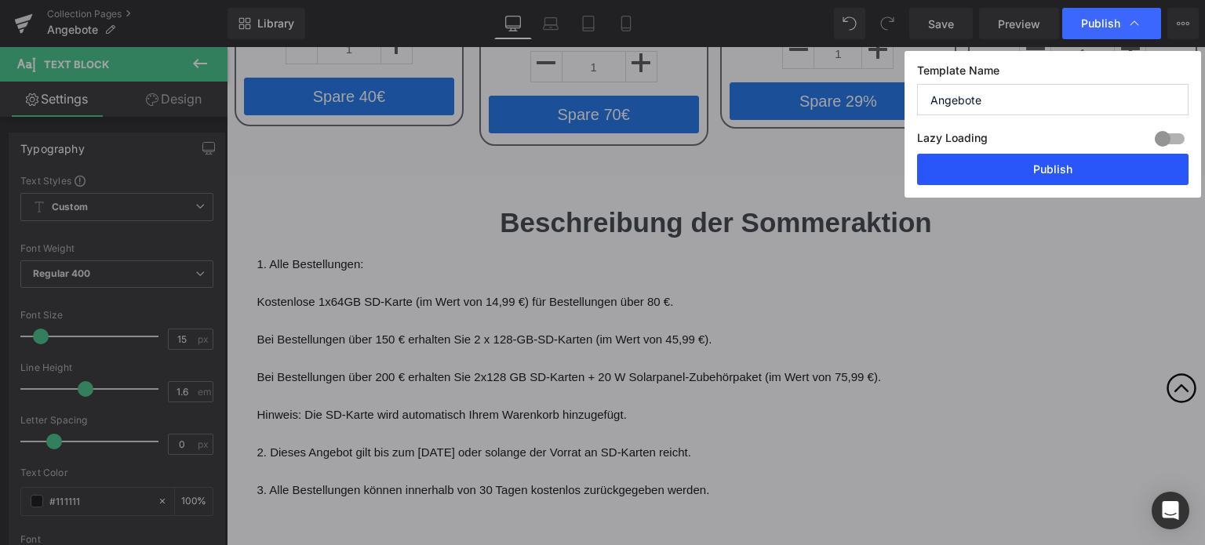
drag, startPoint x: 1060, startPoint y: 154, endPoint x: 833, endPoint y: 116, distance: 230.5
click at [1060, 154] on button "Publish" at bounding box center [1052, 169] width 271 height 31
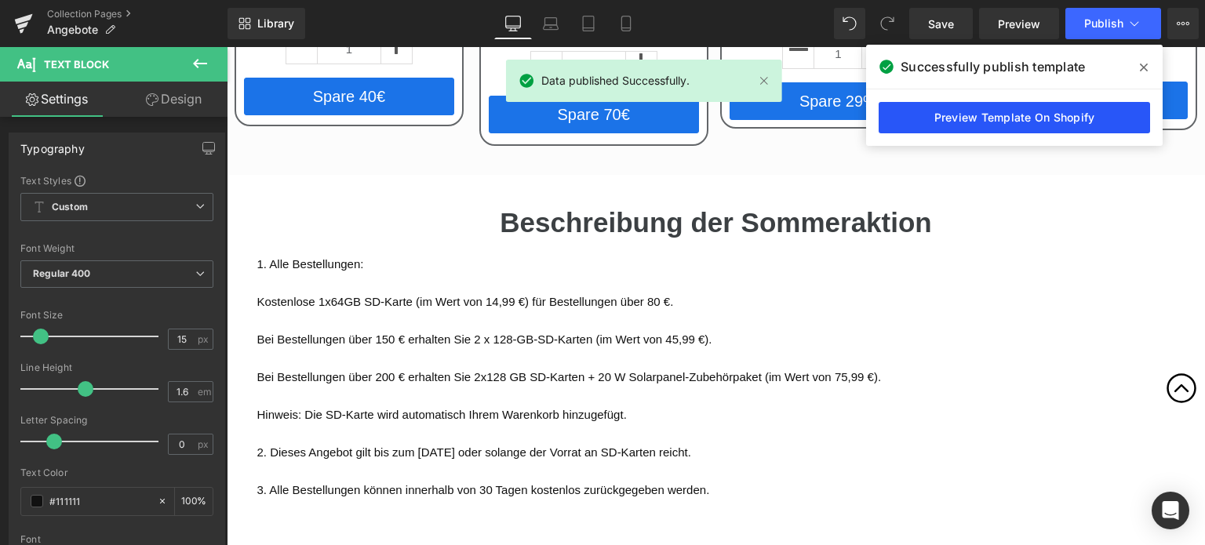
click at [947, 128] on link "Preview Template On Shopify" at bounding box center [1013, 117] width 271 height 31
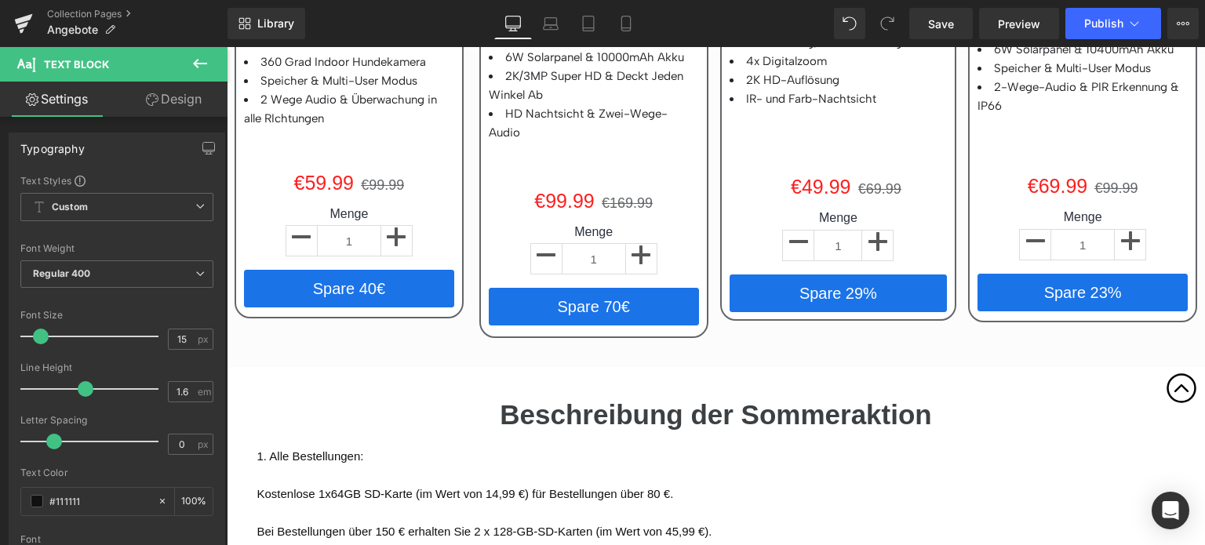
scroll to position [2808, 0]
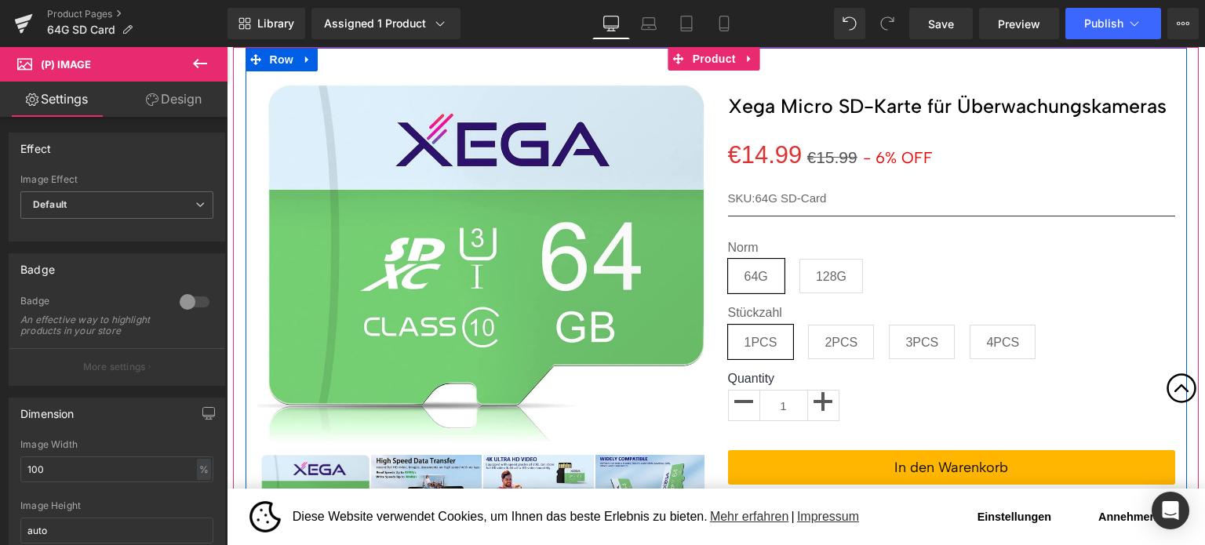
scroll to position [157, 0]
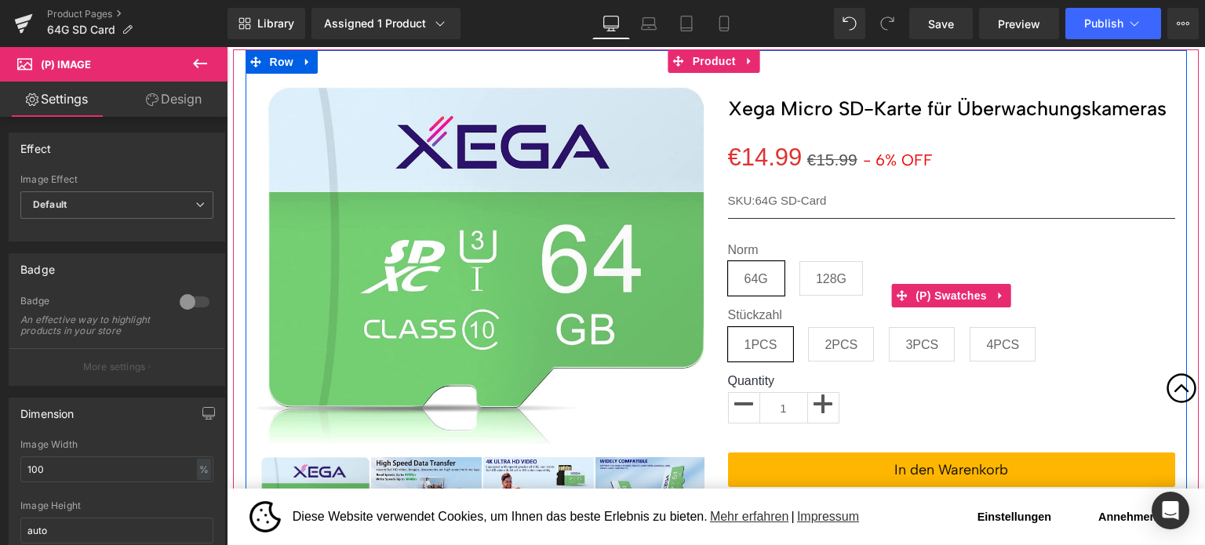
click at [803, 278] on span "128G" at bounding box center [831, 278] width 64 height 35
click at [772, 280] on span "64G" at bounding box center [756, 278] width 56 height 35
click at [800, 277] on span "128G" at bounding box center [831, 278] width 64 height 35
click at [755, 273] on span "64G" at bounding box center [756, 278] width 24 height 33
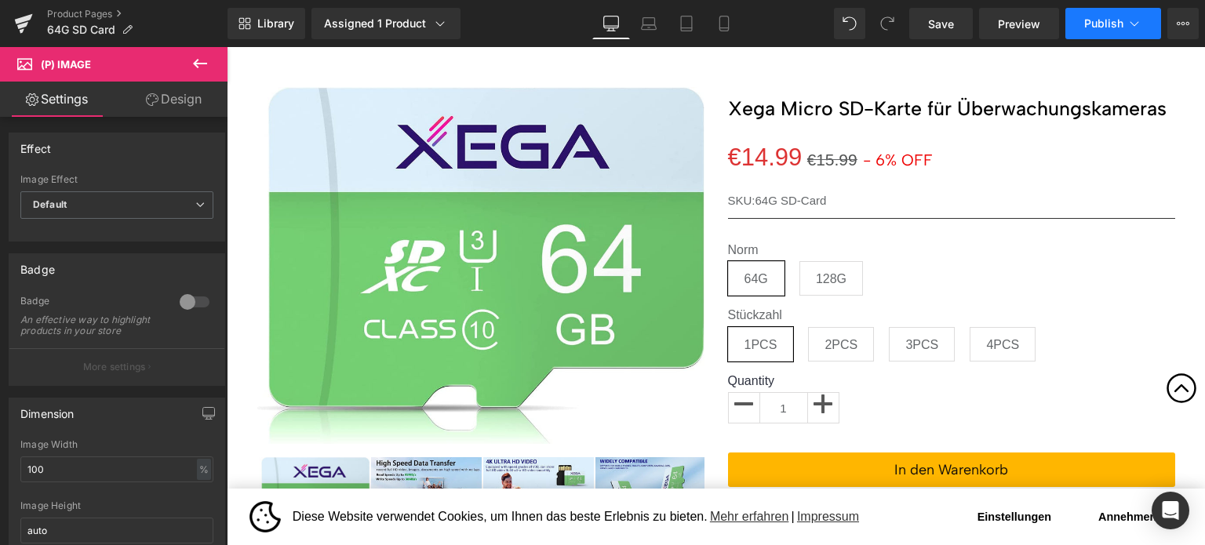
click at [1097, 29] on span "Publish" at bounding box center [1103, 23] width 39 height 13
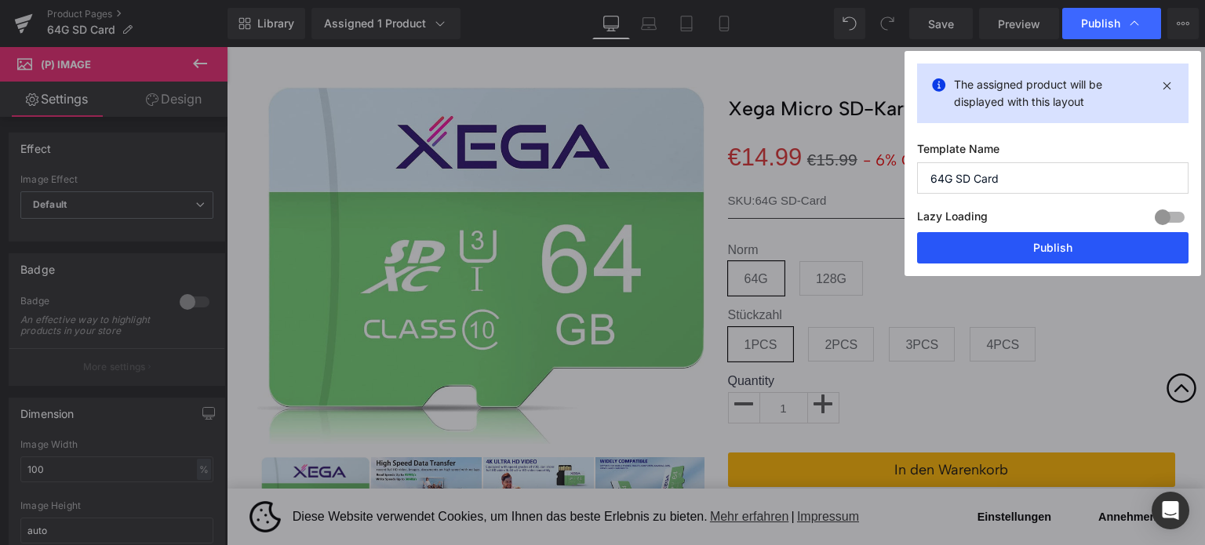
click at [1042, 234] on button "Publish" at bounding box center [1052, 247] width 271 height 31
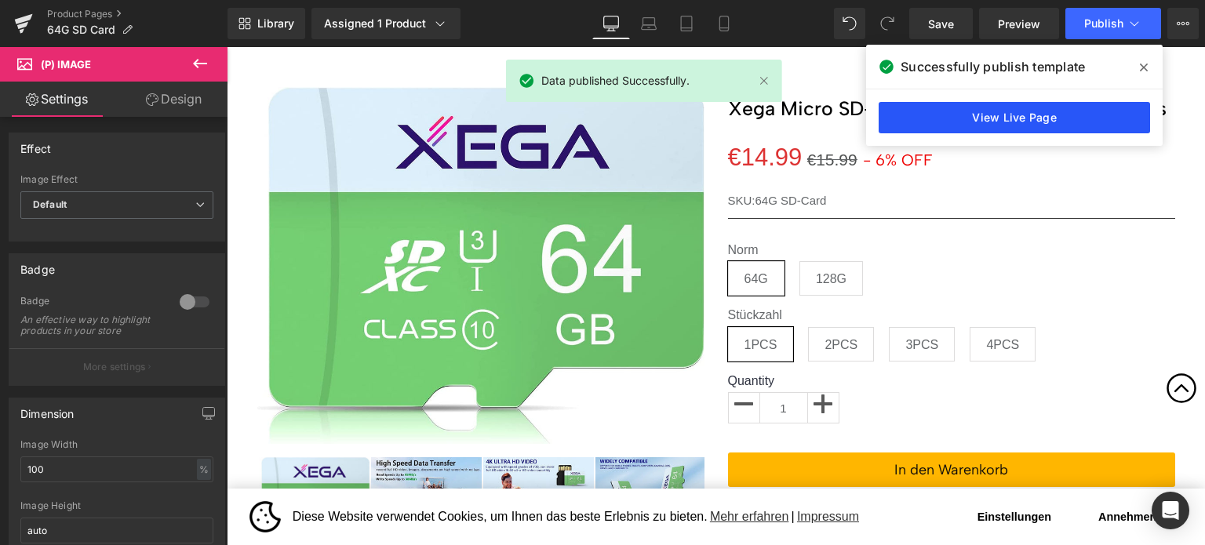
click at [1010, 128] on link "View Live Page" at bounding box center [1013, 117] width 271 height 31
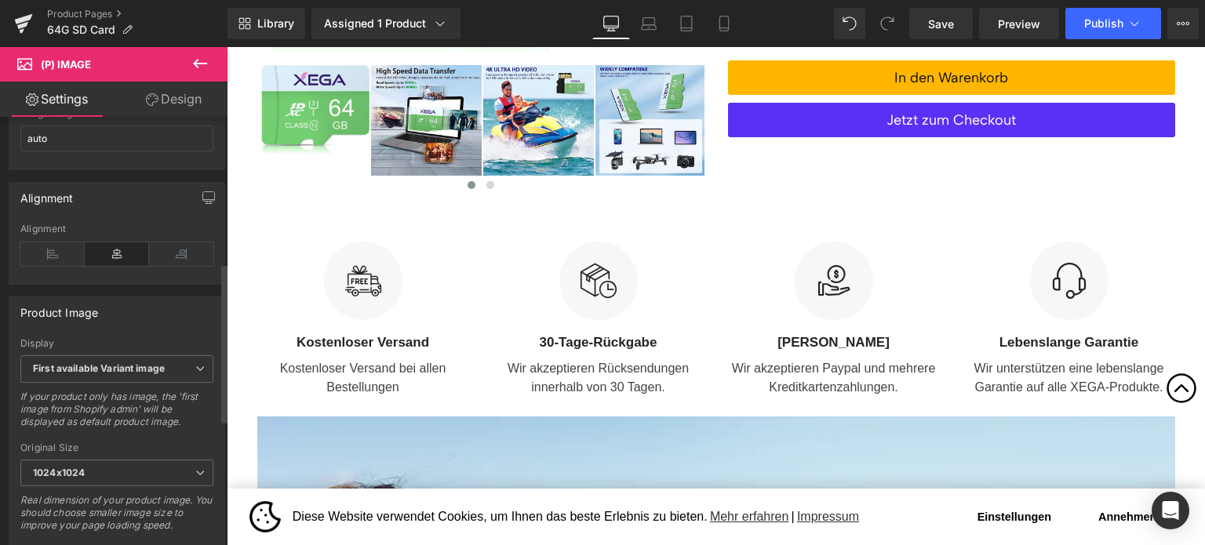
scroll to position [729, 0]
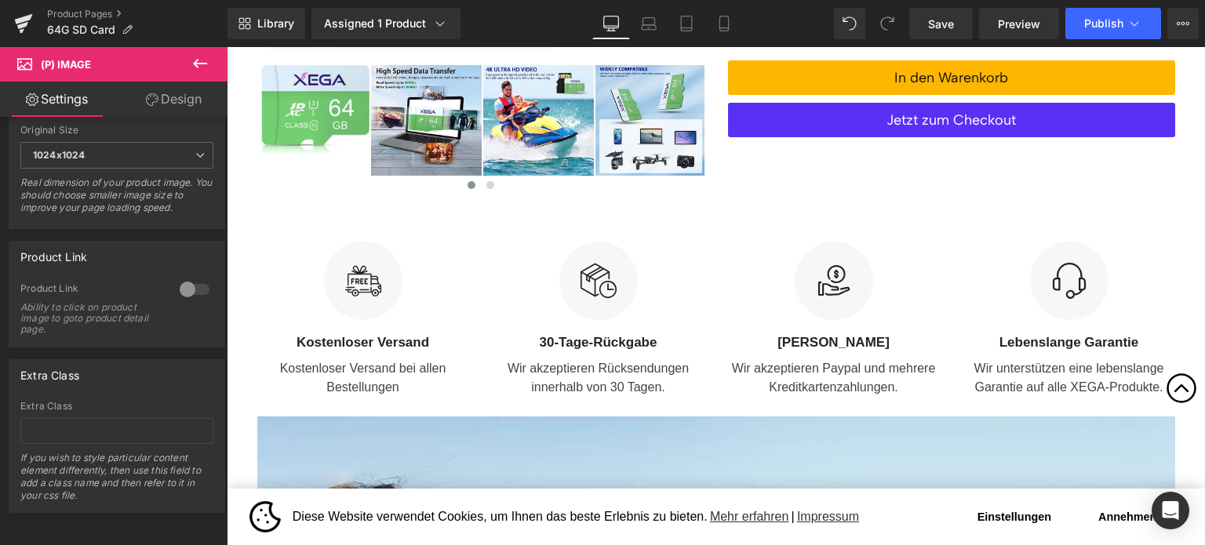
click at [202, 67] on icon at bounding box center [200, 63] width 19 height 19
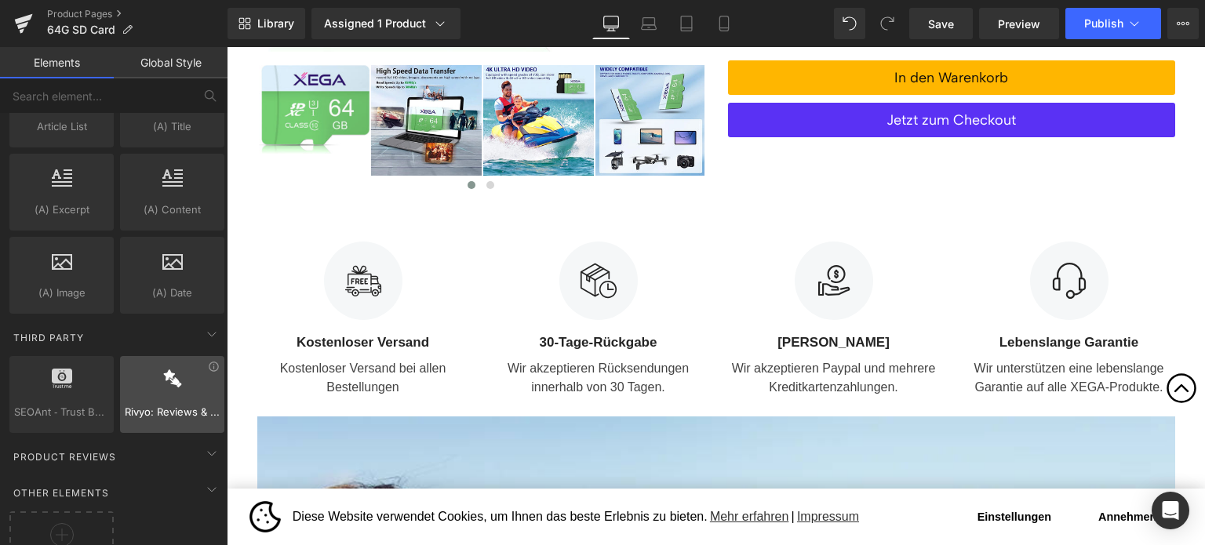
scroll to position [3096, 0]
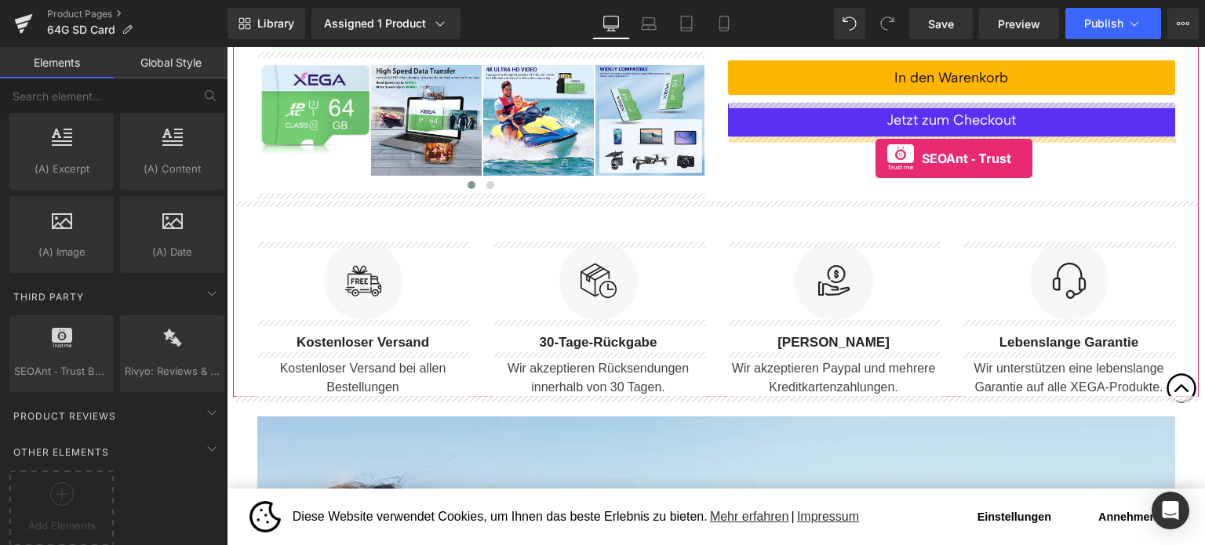
drag, startPoint x: 291, startPoint y: 393, endPoint x: 875, endPoint y: 158, distance: 629.6
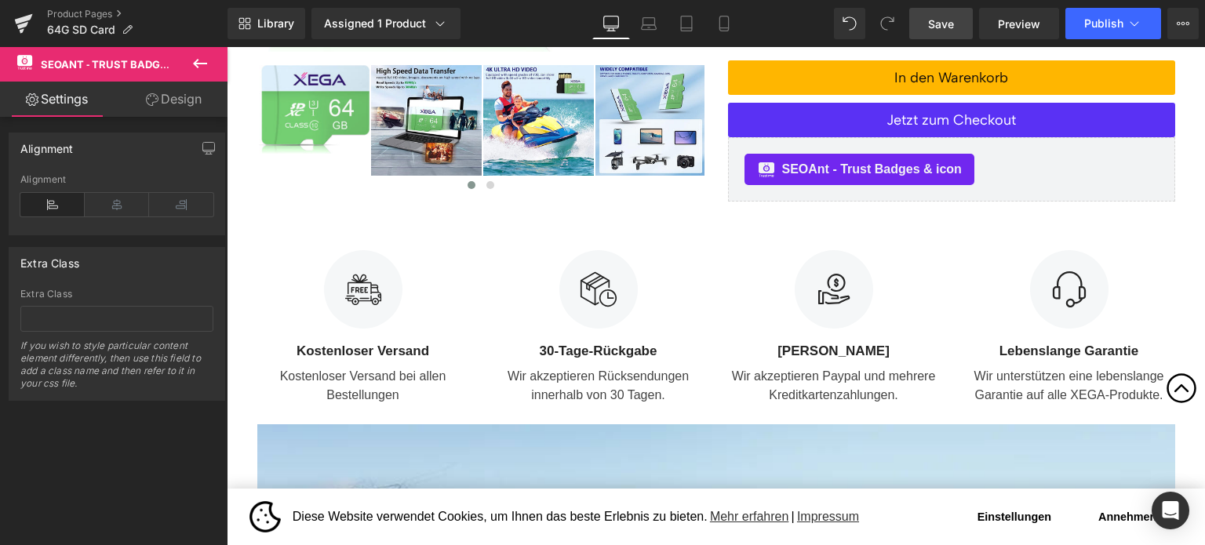
click at [925, 21] on link "Save" at bounding box center [941, 23] width 64 height 31
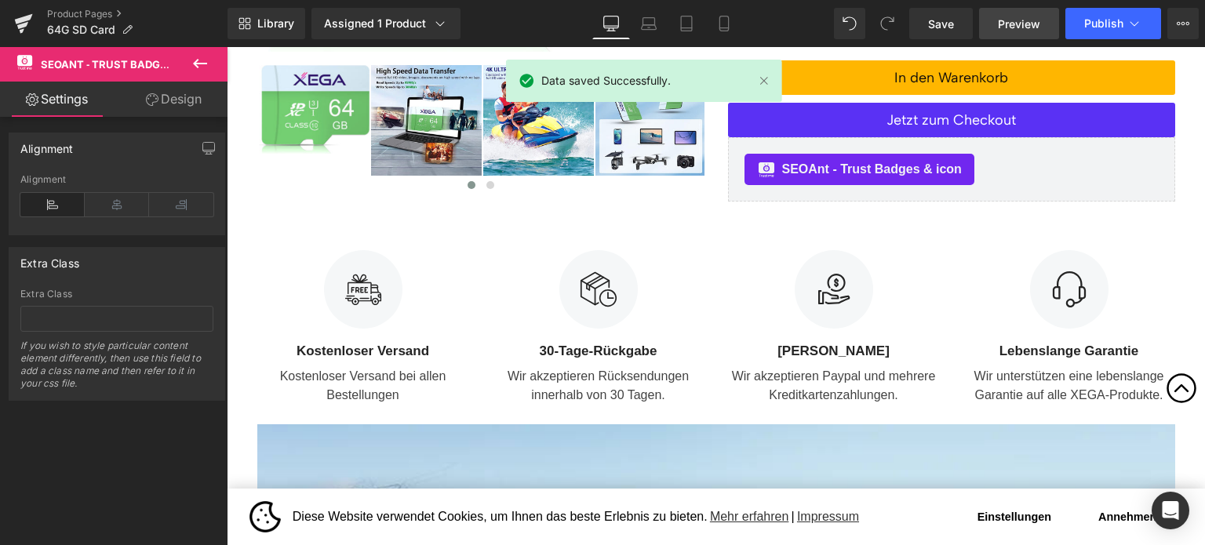
click at [1013, 19] on span "Preview" at bounding box center [1019, 24] width 42 height 16
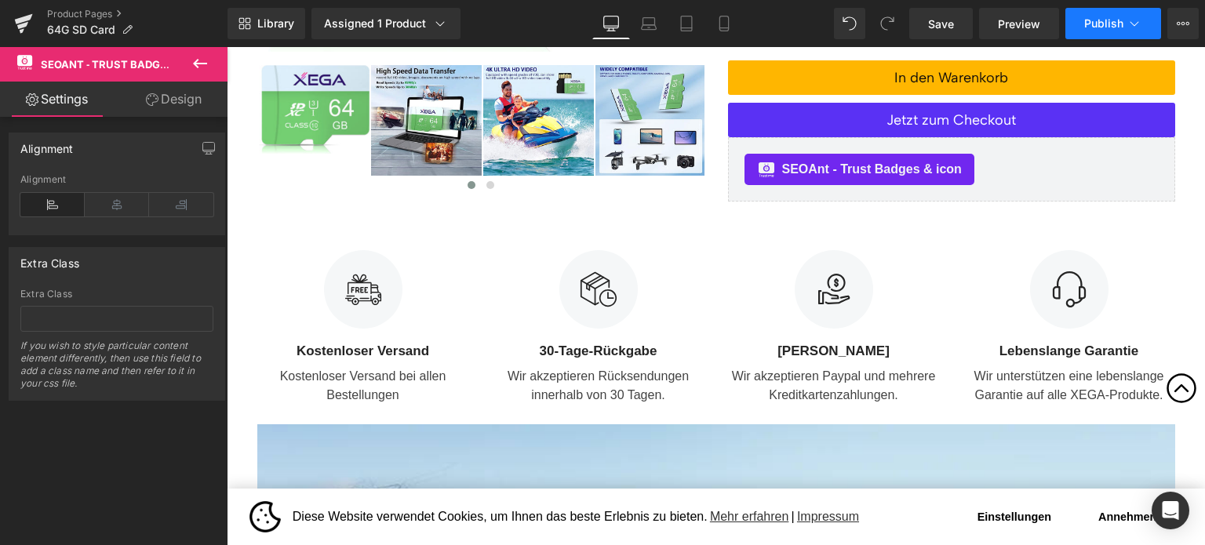
click at [1088, 23] on span "Publish" at bounding box center [1103, 23] width 39 height 13
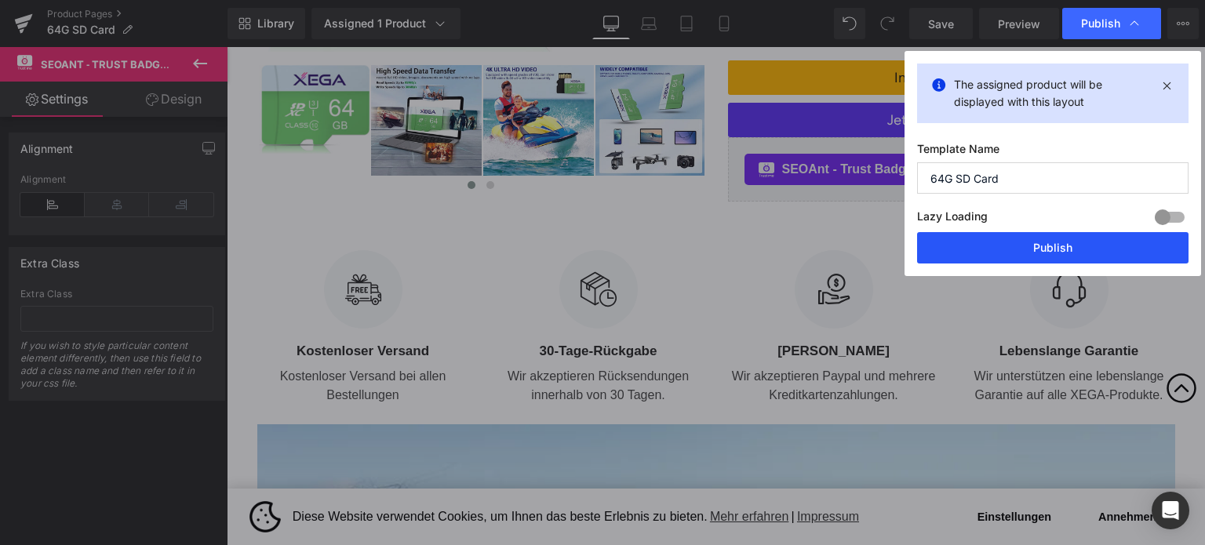
click at [1024, 249] on button "Publish" at bounding box center [1052, 247] width 271 height 31
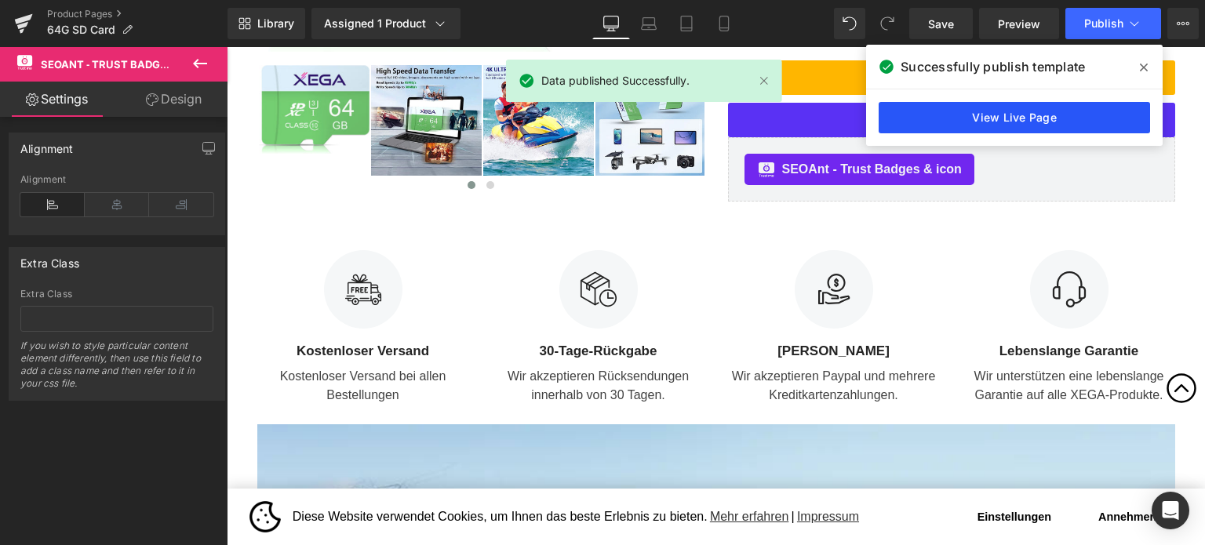
click at [991, 108] on link "View Live Page" at bounding box center [1013, 117] width 271 height 31
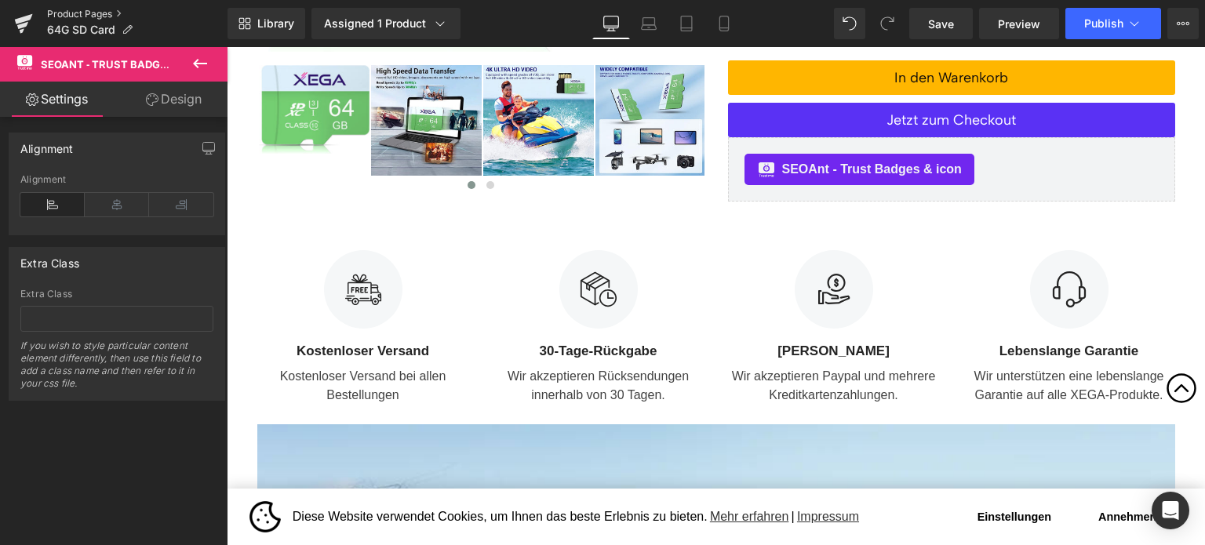
click at [80, 14] on link "Product Pages" at bounding box center [137, 14] width 180 height 13
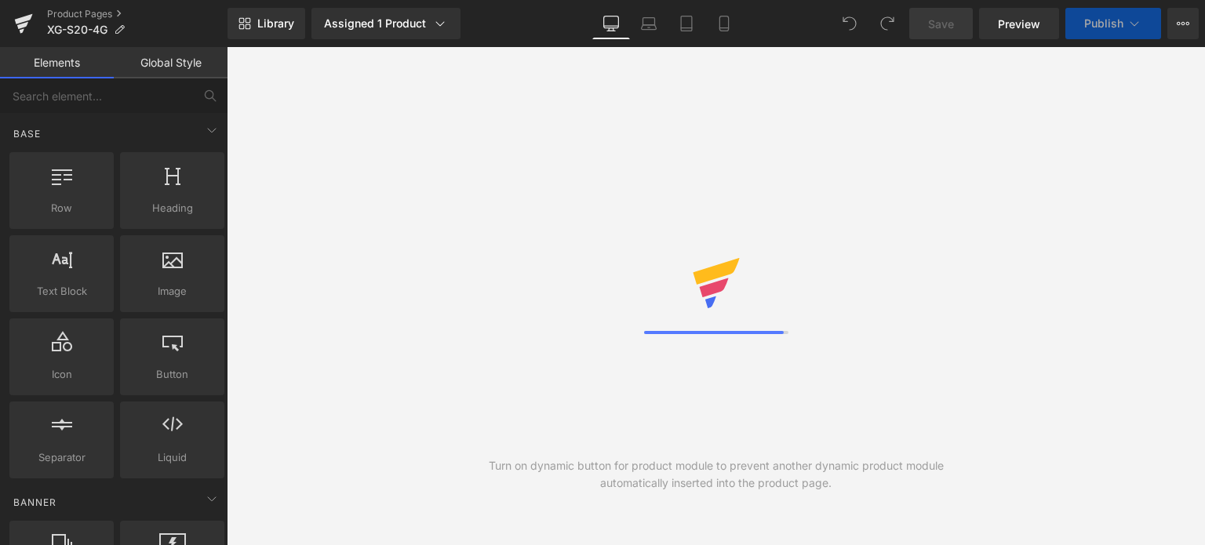
select select "highest-rating"
